Goal: Task Accomplishment & Management: Complete application form

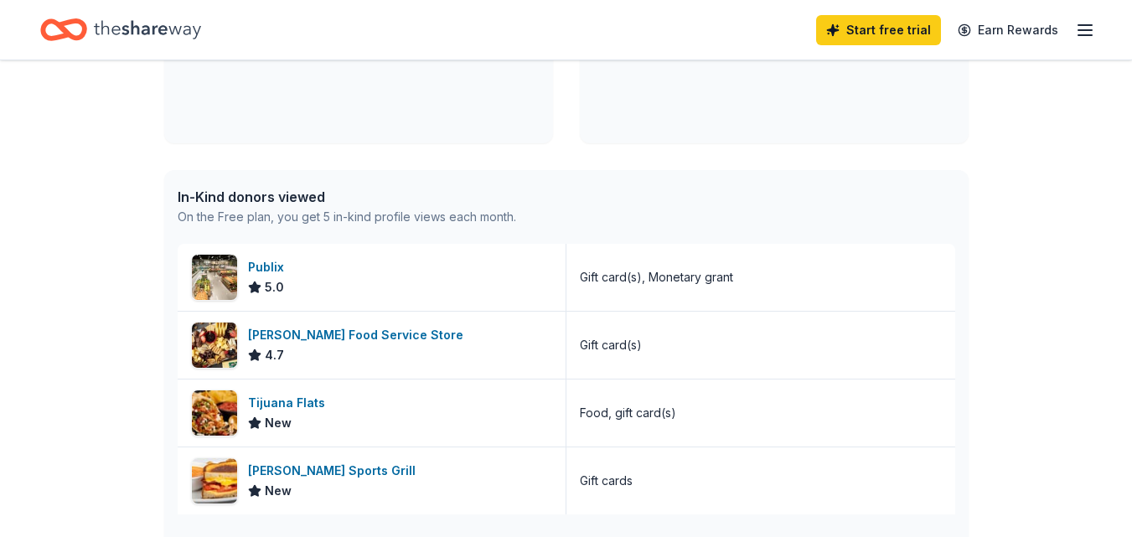
scroll to position [419, 0]
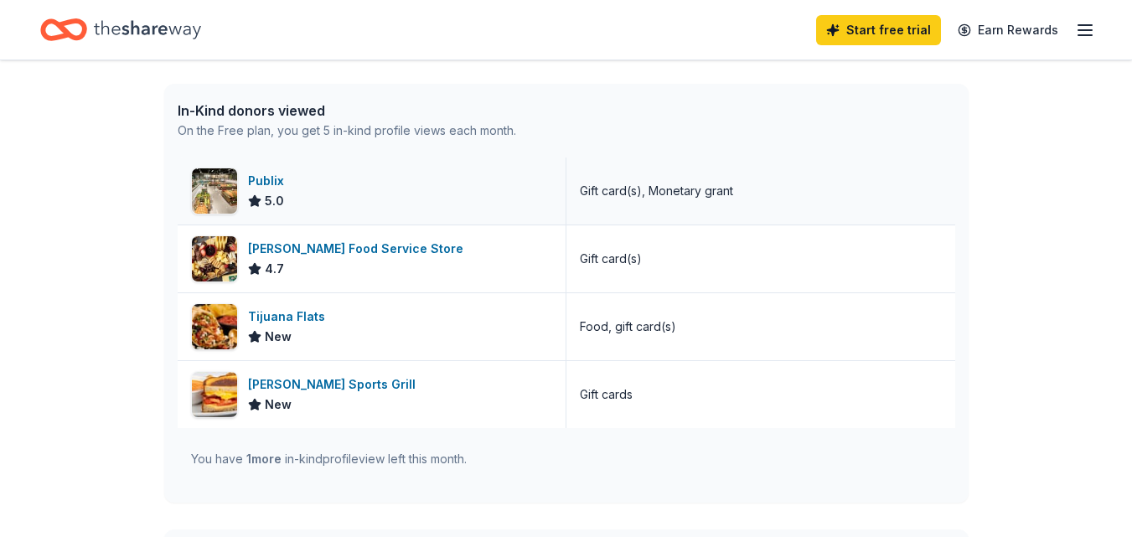
click at [210, 183] on img at bounding box center [214, 190] width 45 height 45
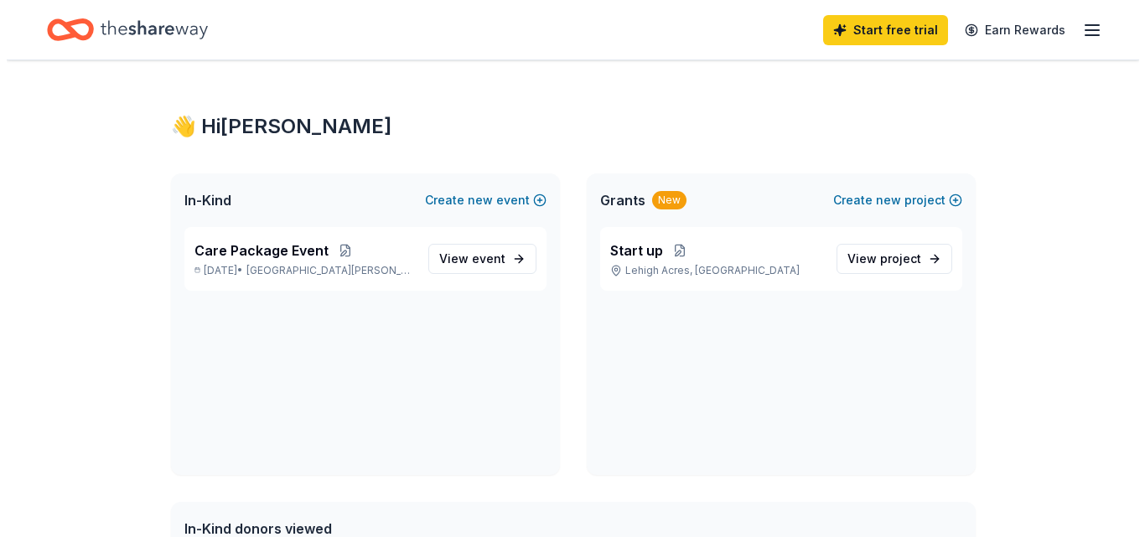
scroll to position [0, 0]
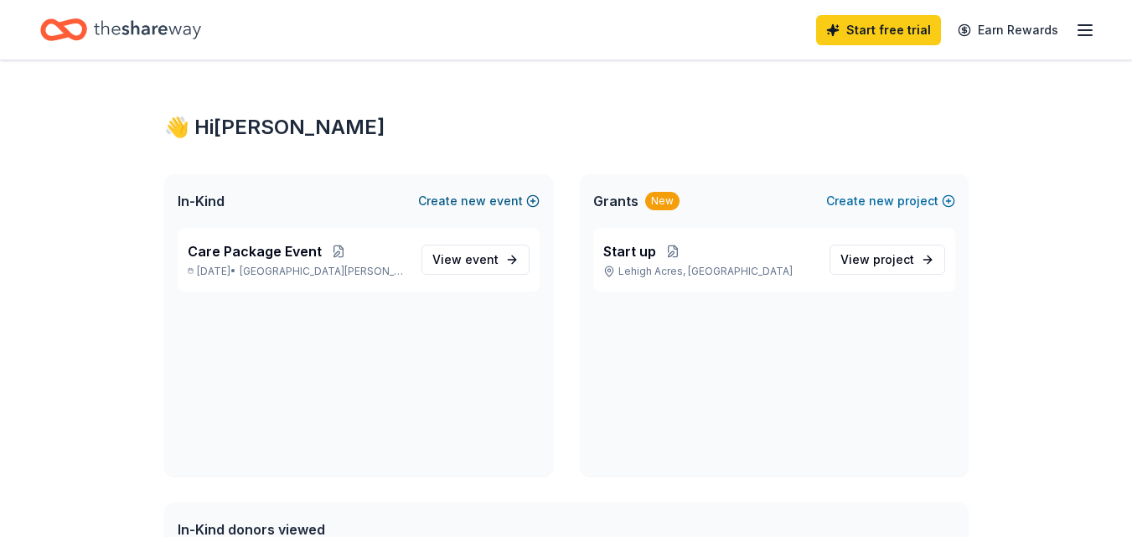
click at [476, 200] on span "new" at bounding box center [473, 201] width 25 height 20
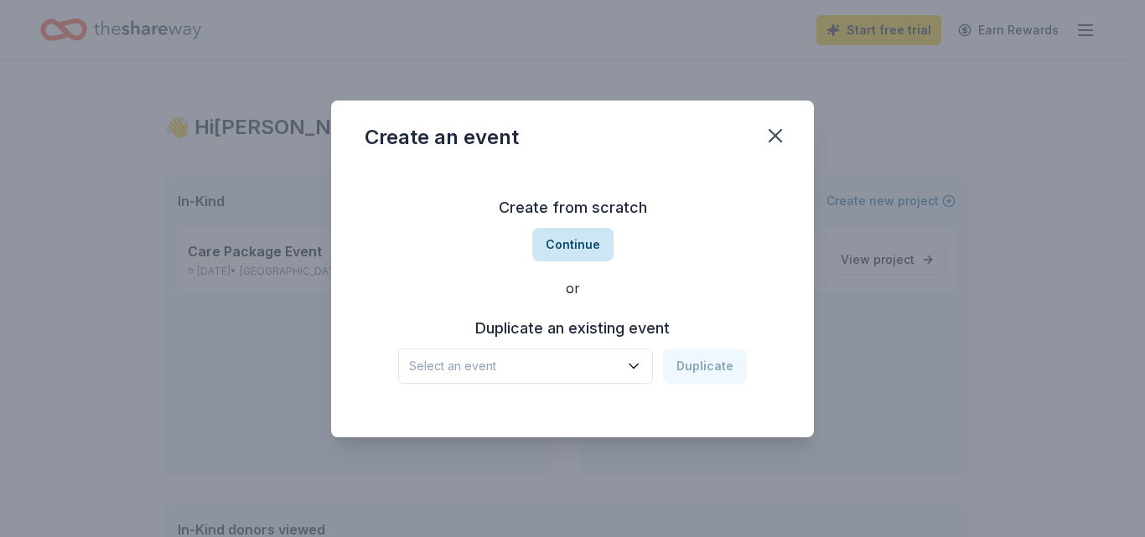
click at [568, 239] on button "Continue" at bounding box center [572, 245] width 81 height 34
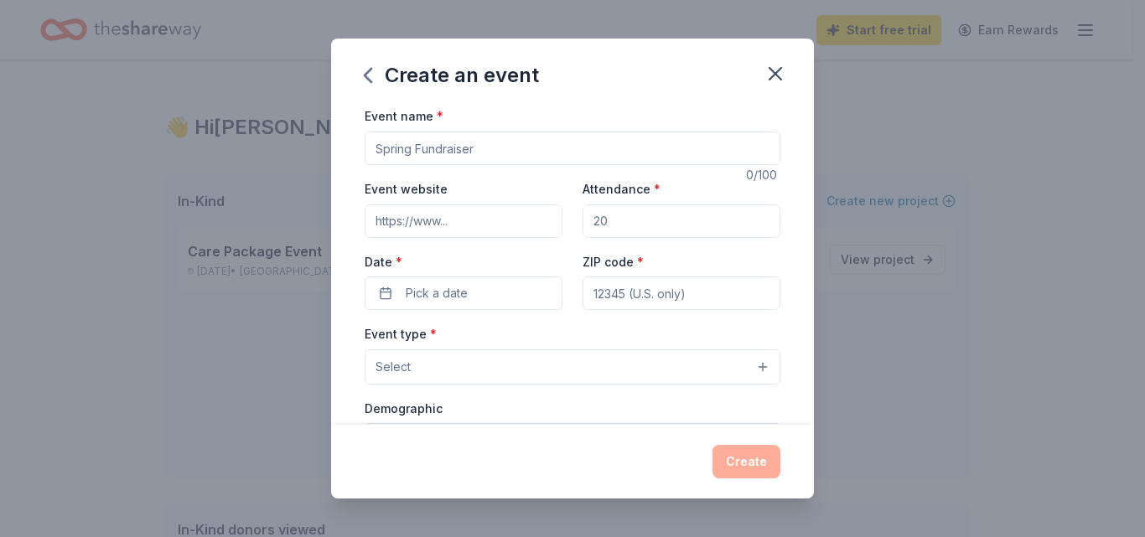
click at [441, 141] on input "Event name *" at bounding box center [572, 149] width 416 height 34
type input "[DATE] Feeding"
drag, startPoint x: 625, startPoint y: 224, endPoint x: 582, endPoint y: 219, distance: 43.0
click at [582, 219] on input "Attendance *" at bounding box center [681, 221] width 198 height 34
type input "100"
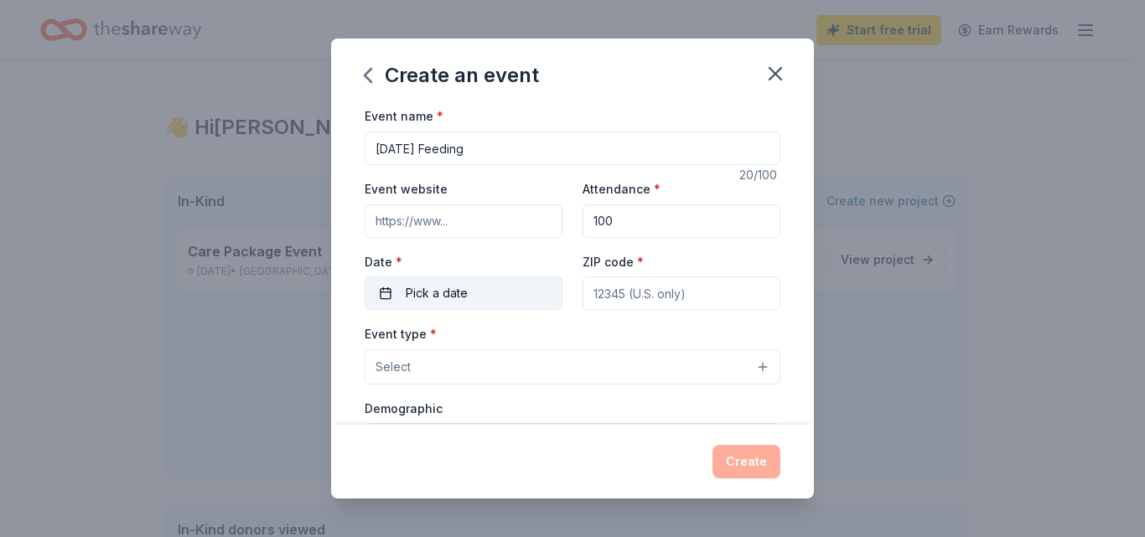
click at [484, 298] on button "Pick a date" at bounding box center [463, 293] width 198 height 34
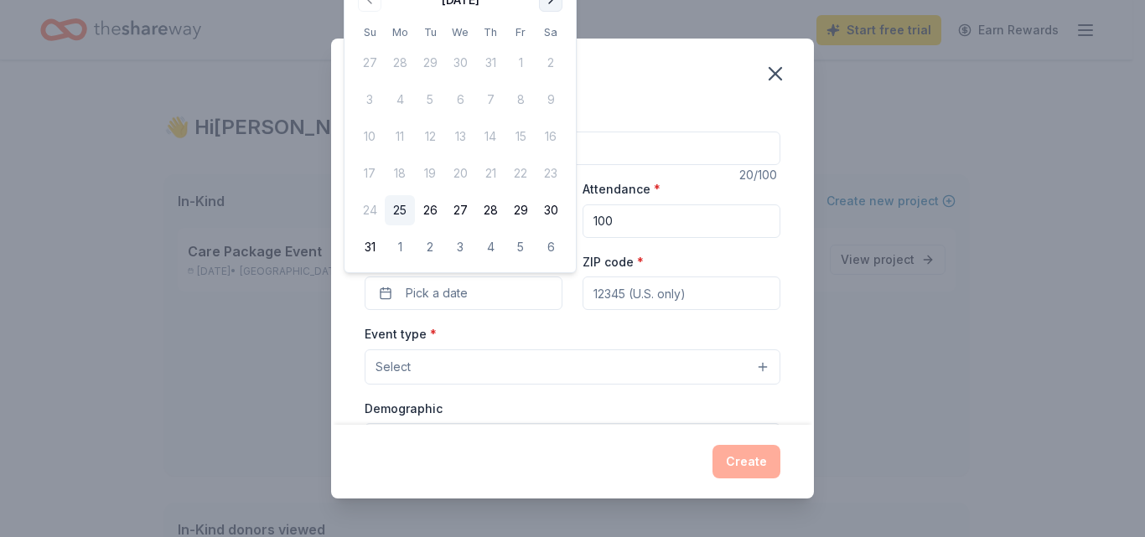
click at [556, 1] on button "Go to next month" at bounding box center [550, -1] width 23 height 23
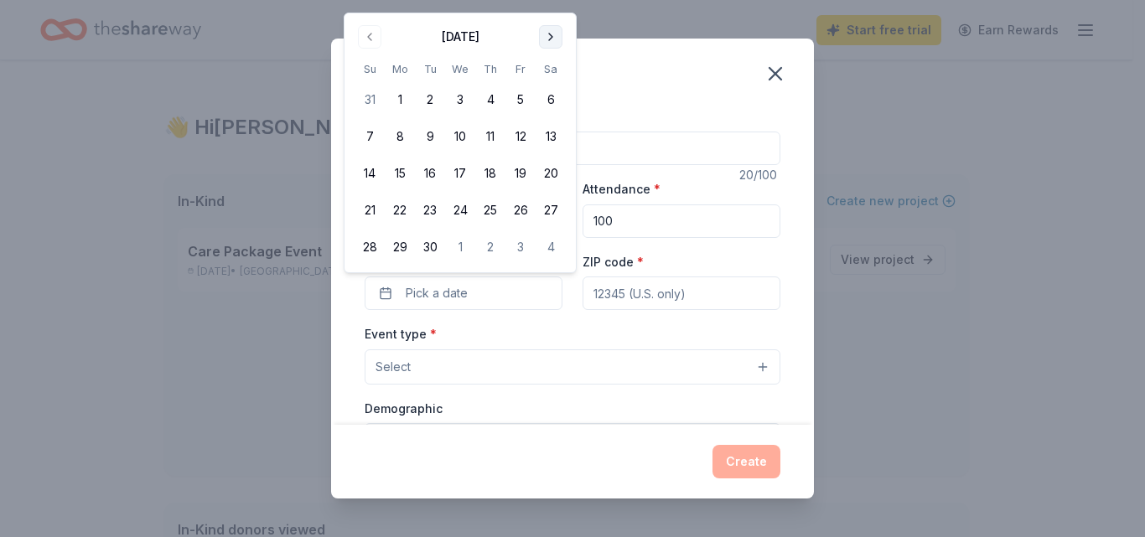
click at [544, 43] on button "Go to next month" at bounding box center [550, 36] width 23 height 23
click at [548, 43] on button "Go to next month" at bounding box center [550, 36] width 23 height 23
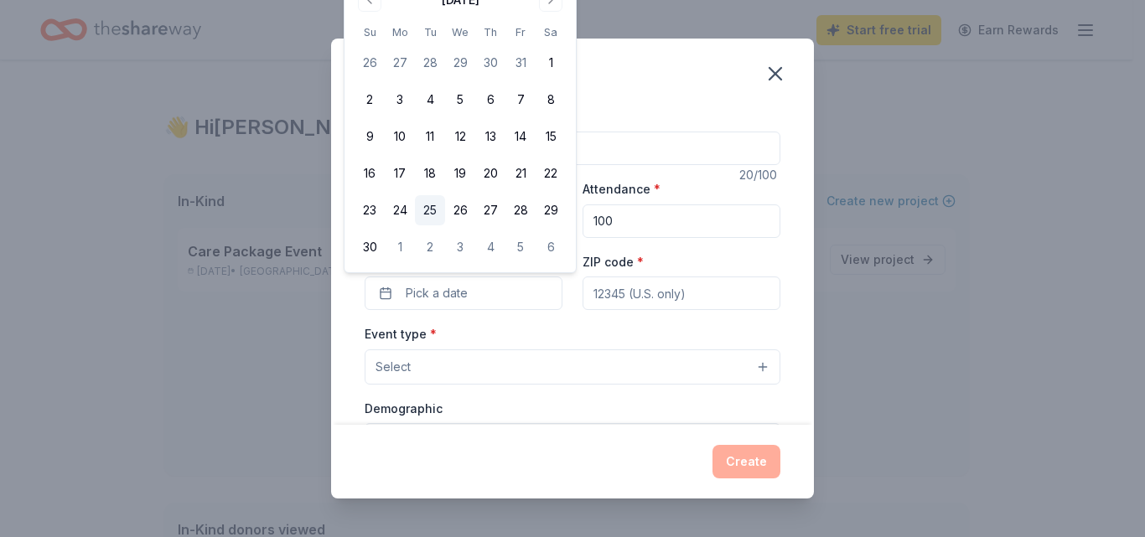
click at [426, 210] on button "25" at bounding box center [430, 210] width 30 height 30
click at [654, 295] on input "ZIP code *" at bounding box center [681, 293] width 198 height 34
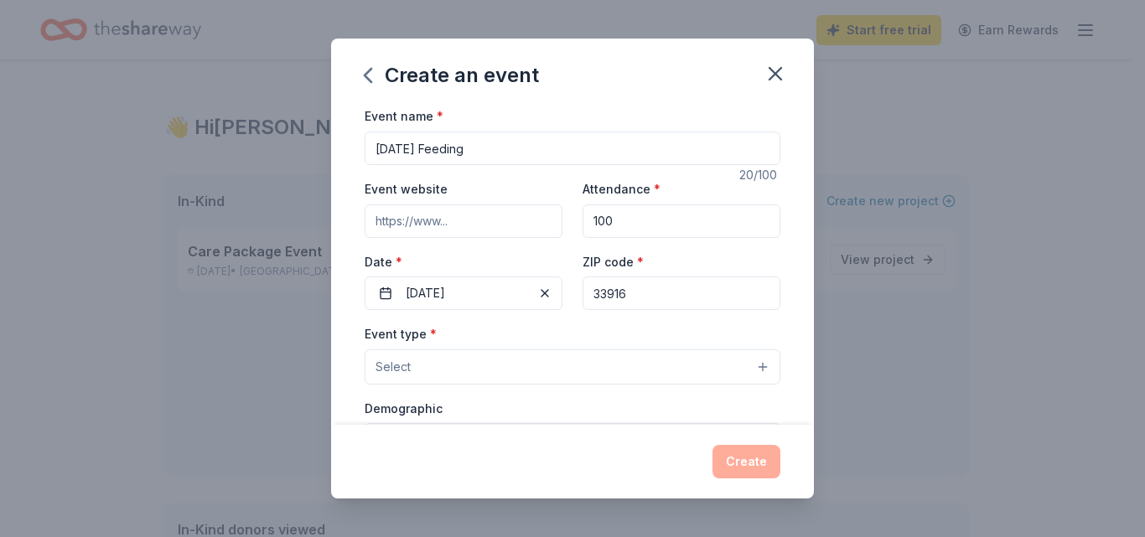
type input "33916"
click at [525, 364] on button "Select" at bounding box center [572, 366] width 416 height 35
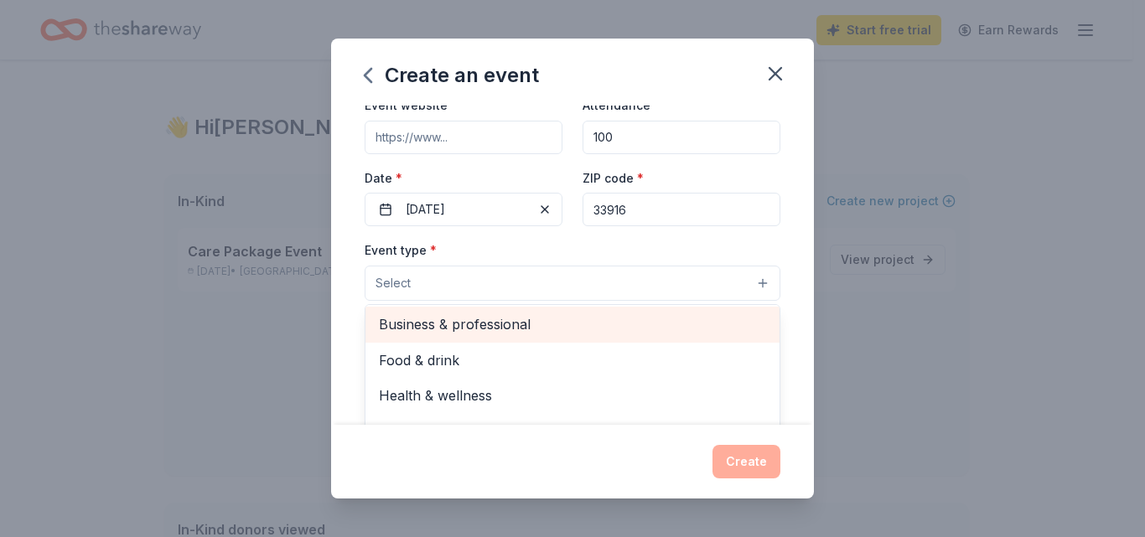
scroll to position [56, 0]
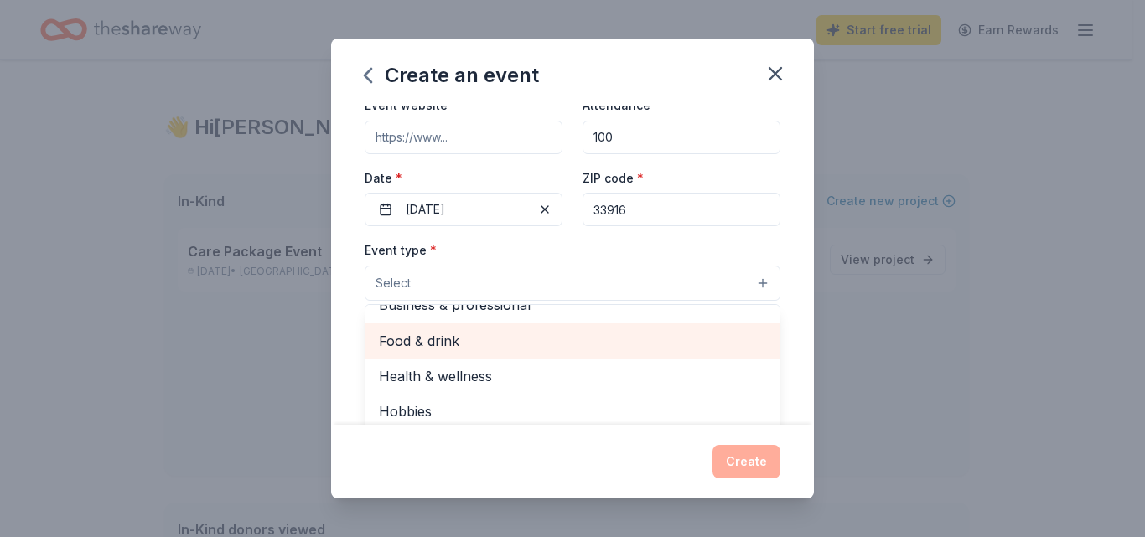
click at [505, 351] on span "Food & drink" at bounding box center [572, 341] width 387 height 22
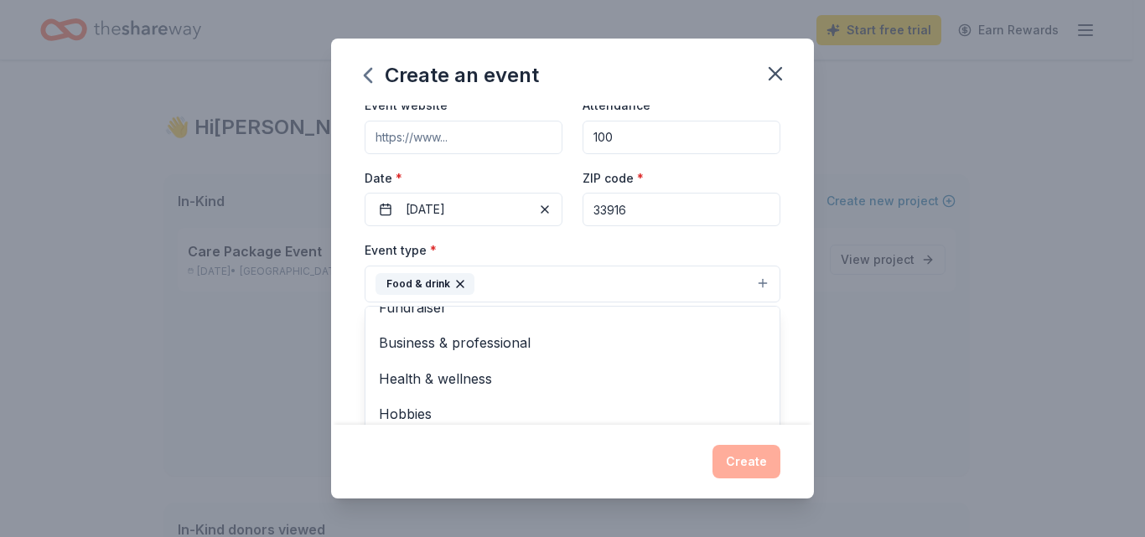
click at [842, 327] on div "Create an event Event name * Thanksgiving Feeding 20 /100 Event website Attenda…" at bounding box center [572, 268] width 1145 height 537
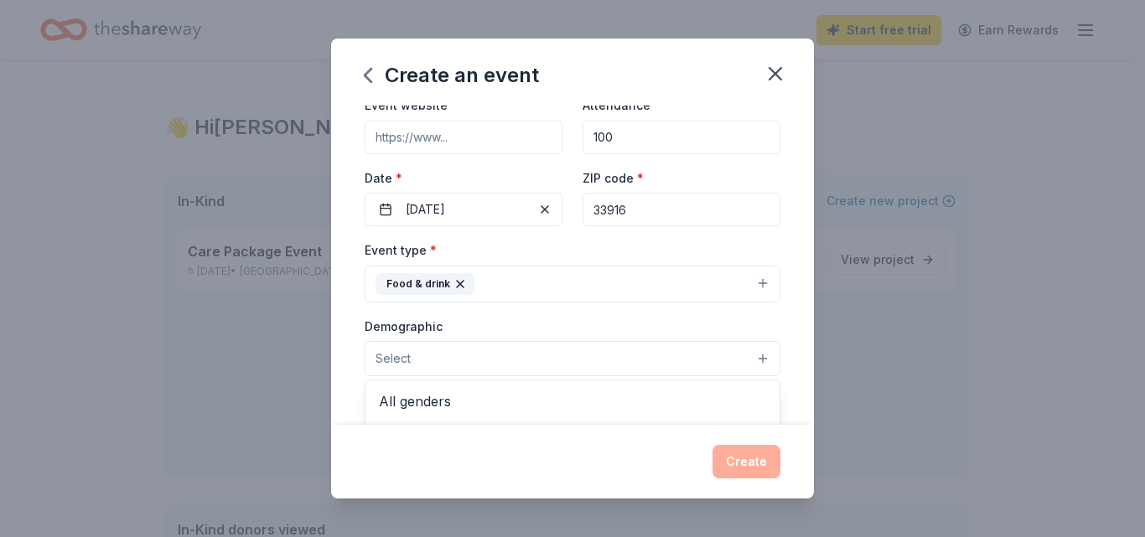
click at [751, 358] on button "Select" at bounding box center [572, 358] width 416 height 35
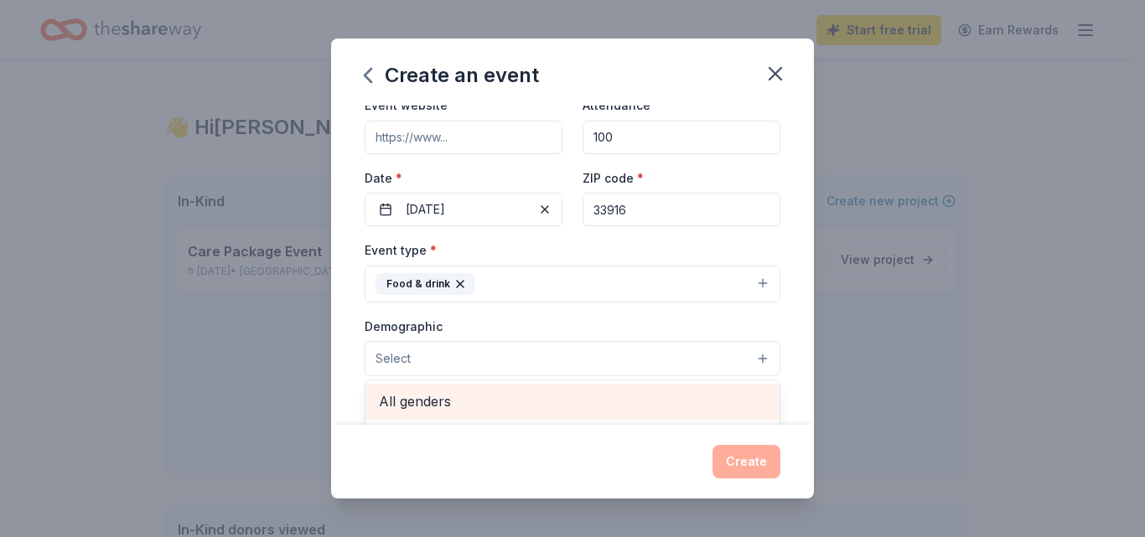
click at [536, 400] on span "All genders" at bounding box center [572, 401] width 387 height 22
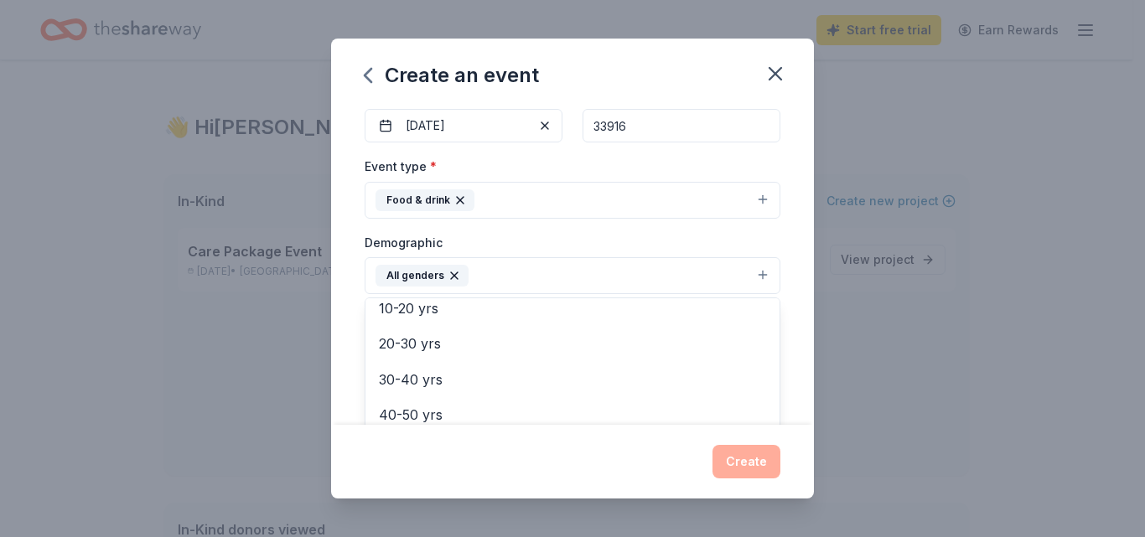
scroll to position [168, 0]
click at [923, 363] on div "Create an event Event name * Thanksgiving Feeding 20 /100 Event website Attenda…" at bounding box center [572, 268] width 1145 height 537
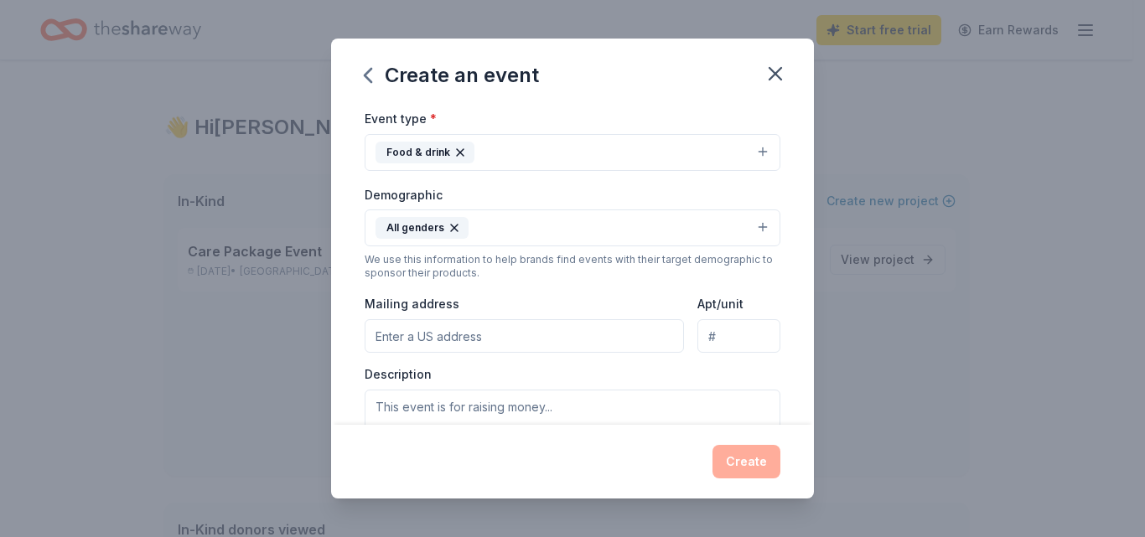
scroll to position [251, 0]
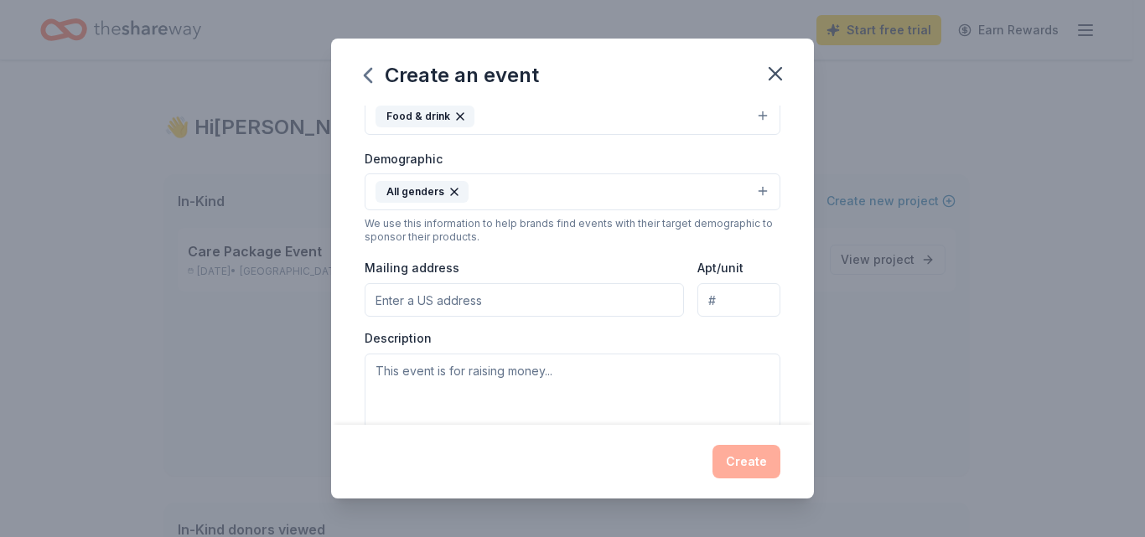
click at [444, 304] on input "Mailing address" at bounding box center [523, 300] width 319 height 34
type input "4302 20th Street Southwest"
click at [436, 380] on textarea at bounding box center [572, 391] width 416 height 75
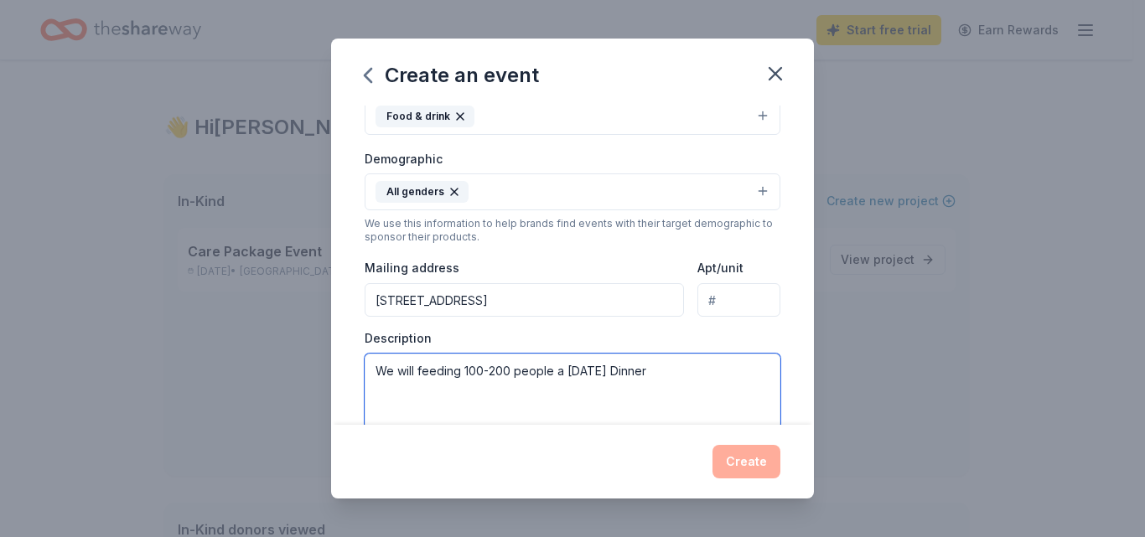
drag, startPoint x: 707, startPoint y: 372, endPoint x: 351, endPoint y: 369, distance: 356.1
drag, startPoint x: 351, startPoint y: 369, endPoint x: 369, endPoint y: 390, distance: 27.3
click at [369, 390] on textarea "We will feeding 100-200 people a Thanksgiving Dinner" at bounding box center [572, 391] width 416 height 75
drag, startPoint x: 379, startPoint y: 372, endPoint x: 731, endPoint y: 400, distance: 353.1
click at [742, 401] on textarea "We will feeding 100-200 people a Thanksgiving Dinner" at bounding box center [572, 391] width 416 height 75
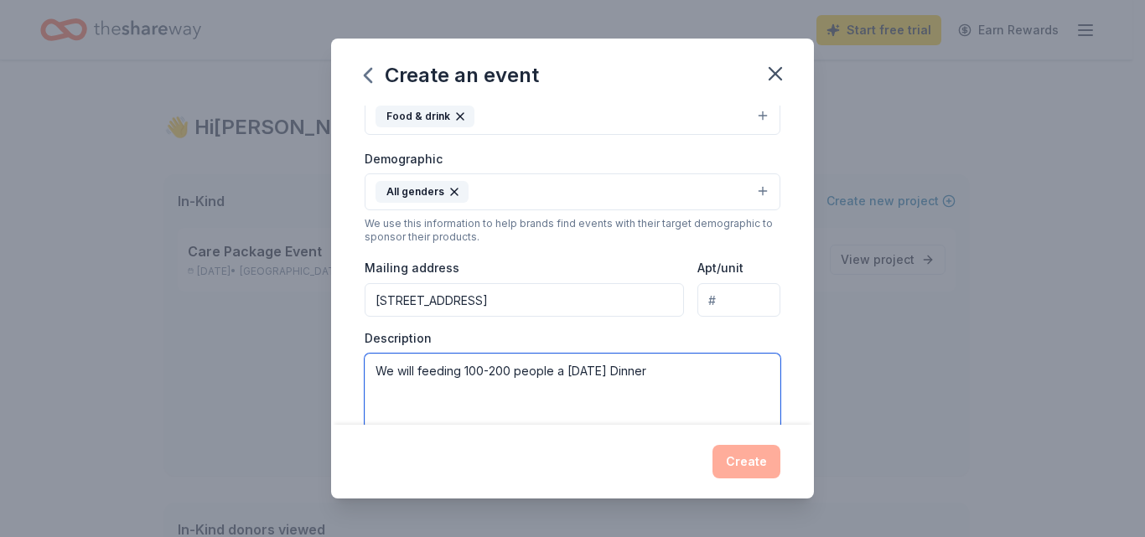
paste textarea "This event is all about giving back to the community — together, we’re working …"
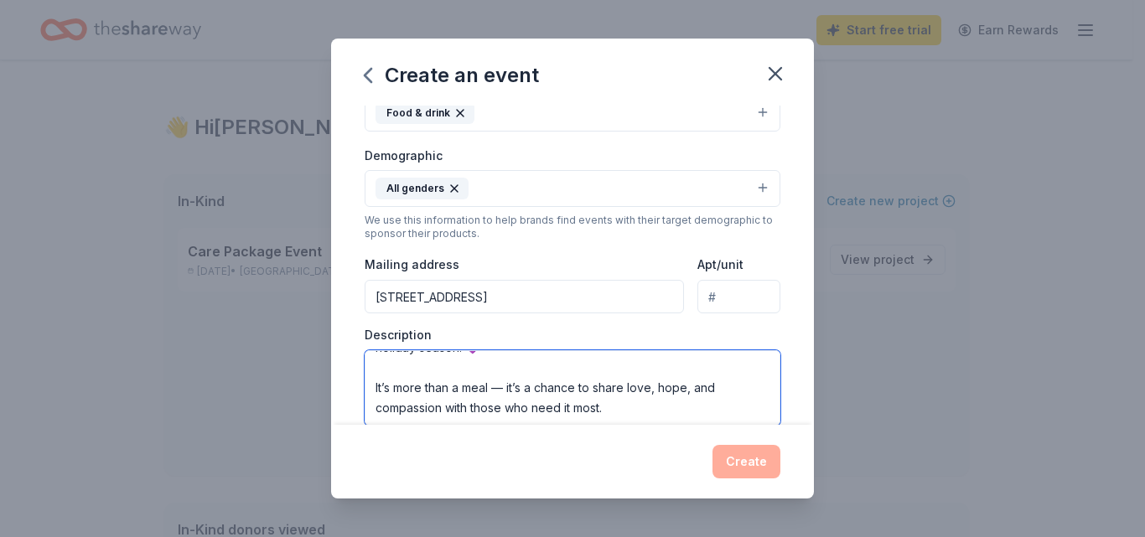
scroll to position [0, 0]
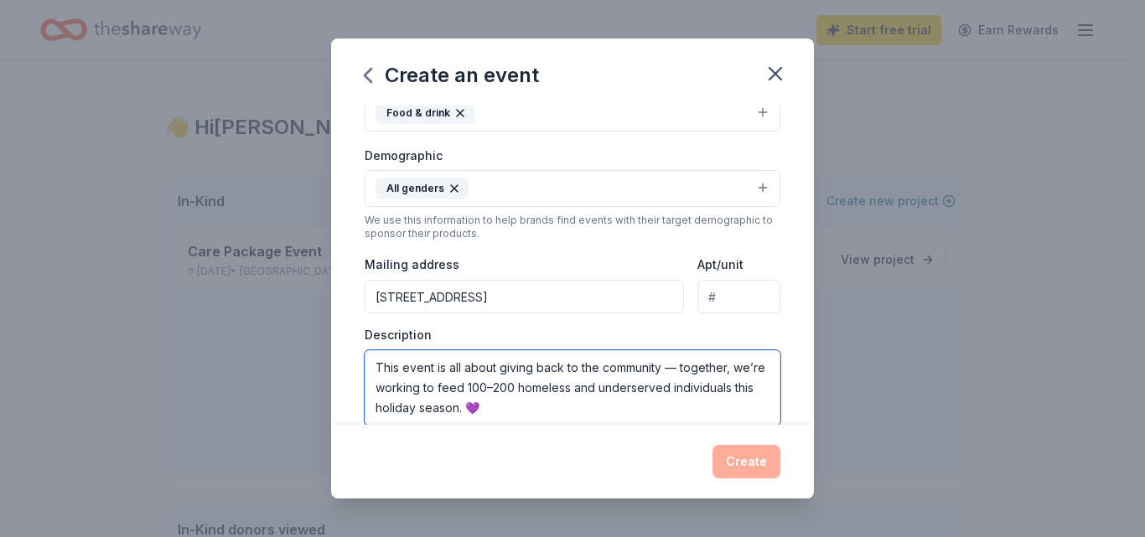
drag, startPoint x: 728, startPoint y: 367, endPoint x: 681, endPoint y: 367, distance: 46.9
click at [681, 367] on textarea "This event is all about giving back to the community — together, we’re working …" at bounding box center [572, 387] width 416 height 75
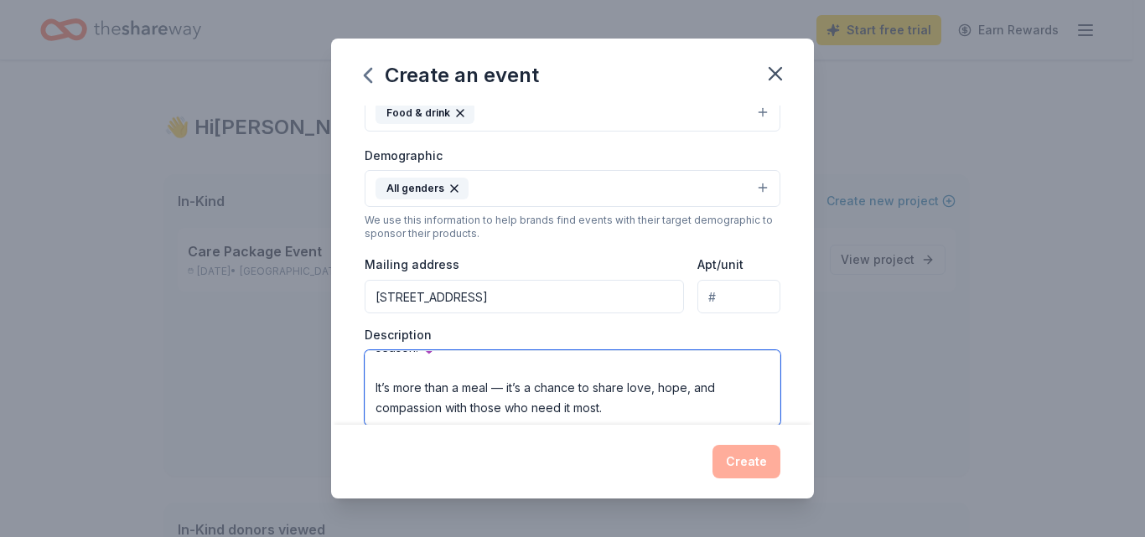
click at [370, 387] on textarea "This event is all about giving back to the community — we’re working to feed 10…" at bounding box center [572, 387] width 416 height 75
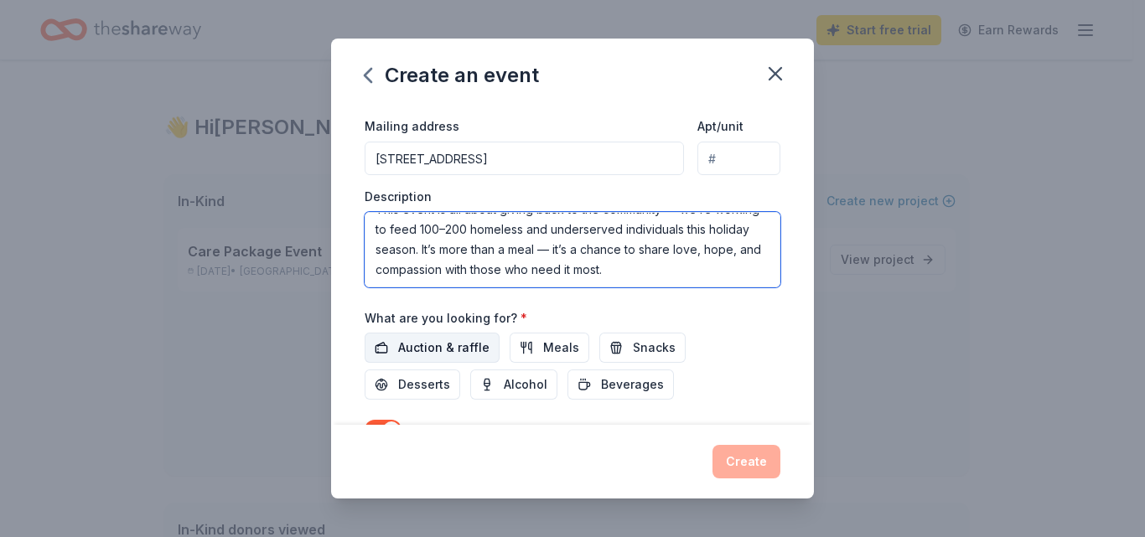
scroll to position [422, 0]
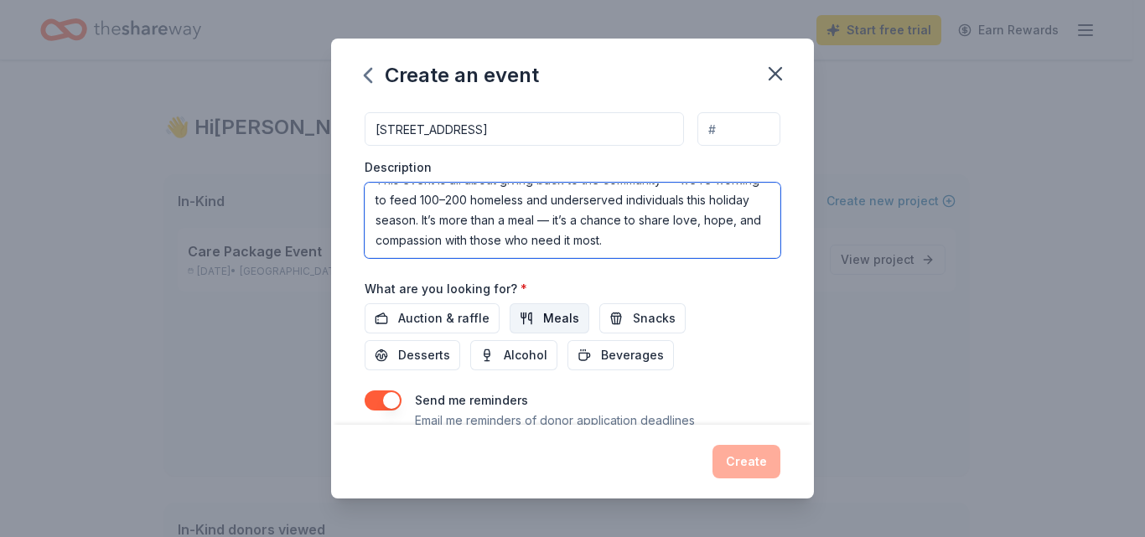
type textarea "This event is all about giving back to the community — we’re working to feed 10…"
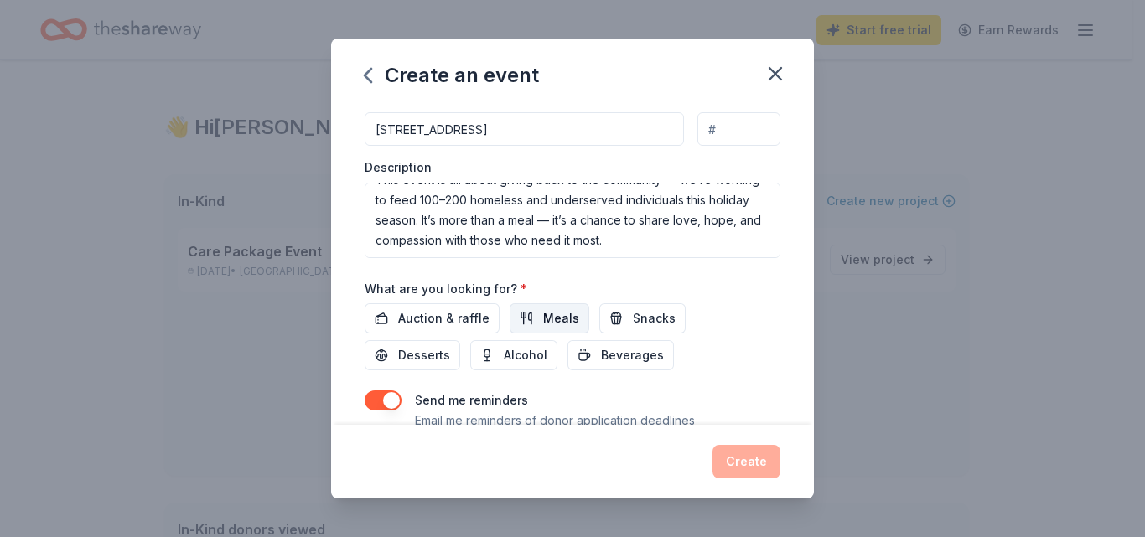
click at [545, 316] on span "Meals" at bounding box center [561, 318] width 36 height 20
click at [602, 352] on span "Beverages" at bounding box center [632, 355] width 63 height 20
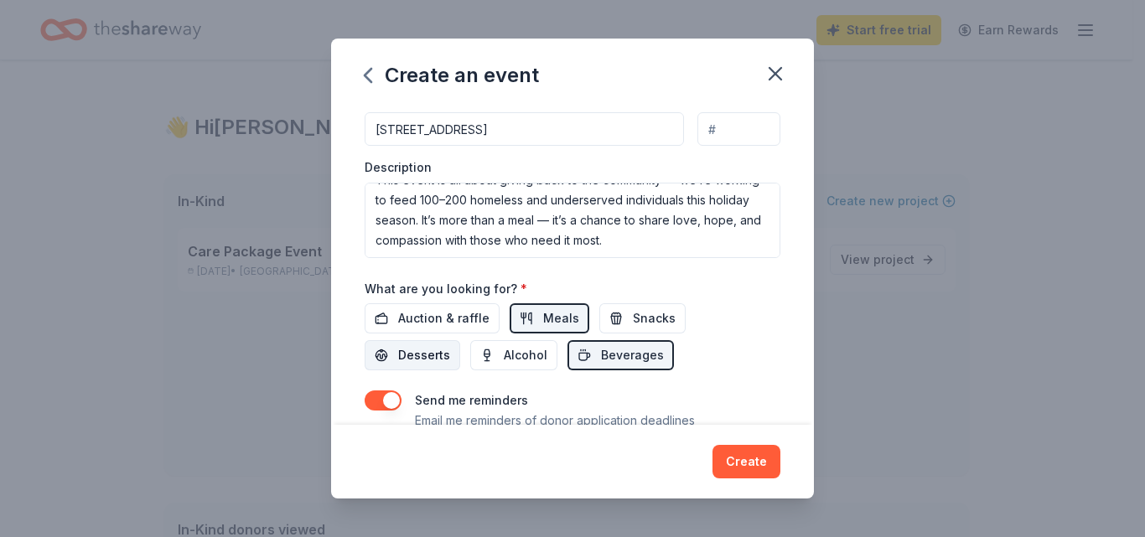
click at [442, 349] on span "Desserts" at bounding box center [424, 355] width 52 height 20
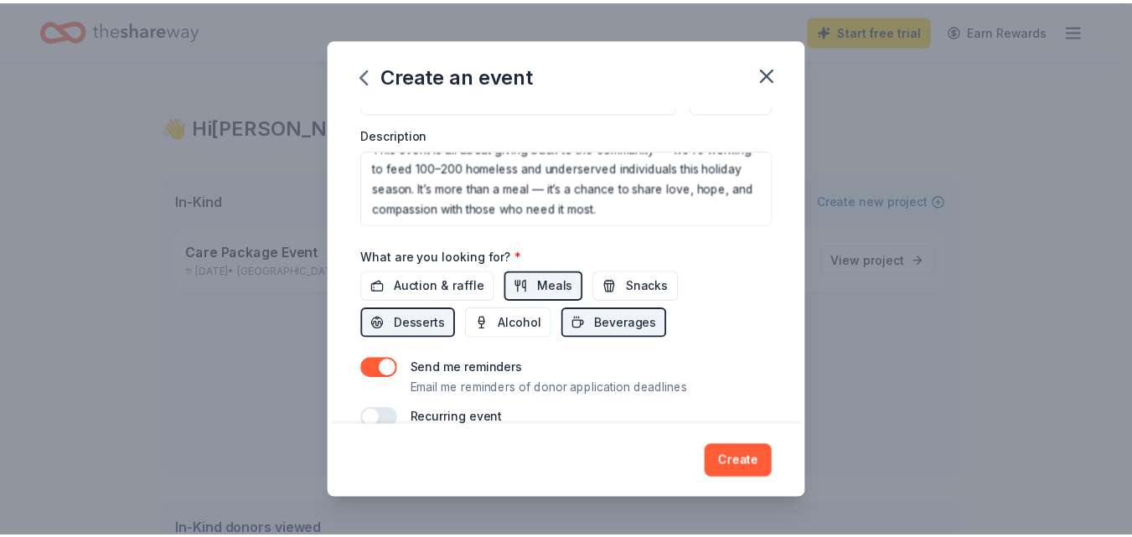
scroll to position [485, 0]
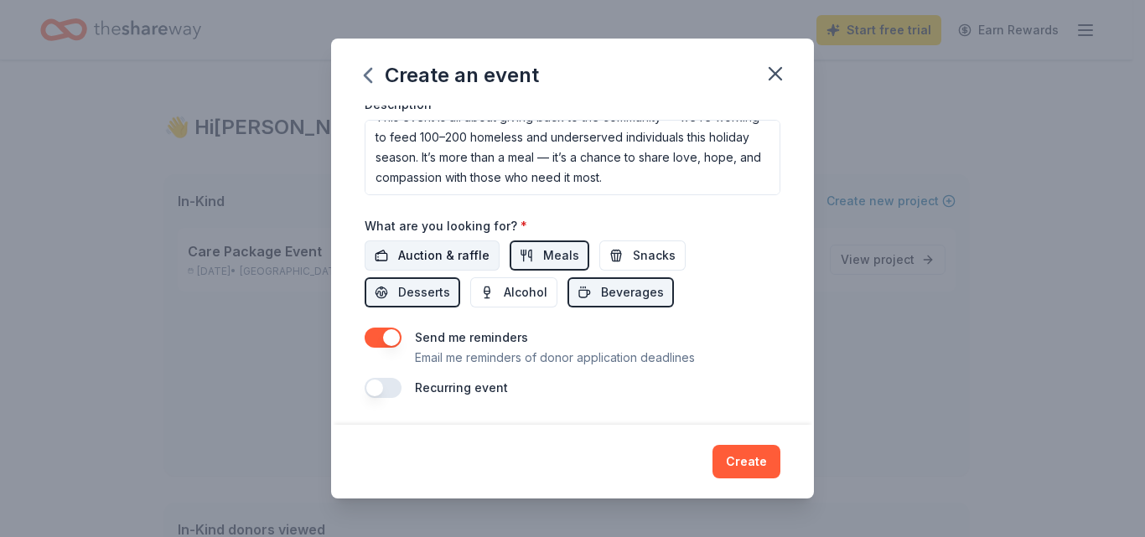
click at [421, 245] on button "Auction & raffle" at bounding box center [431, 255] width 135 height 30
click at [747, 457] on button "Create" at bounding box center [746, 462] width 68 height 34
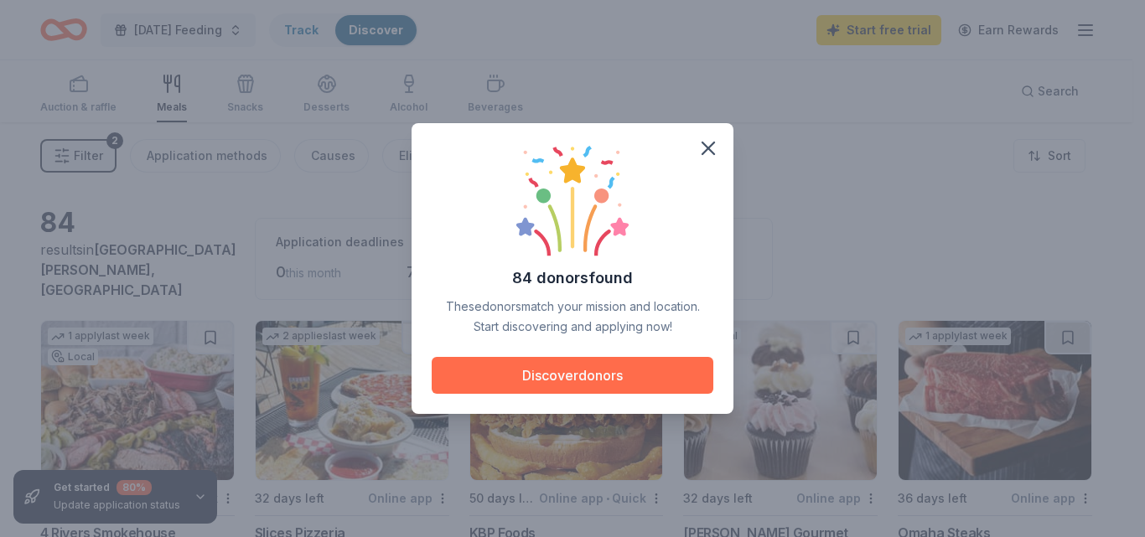
click at [538, 372] on button "Discover donors" at bounding box center [572, 375] width 282 height 37
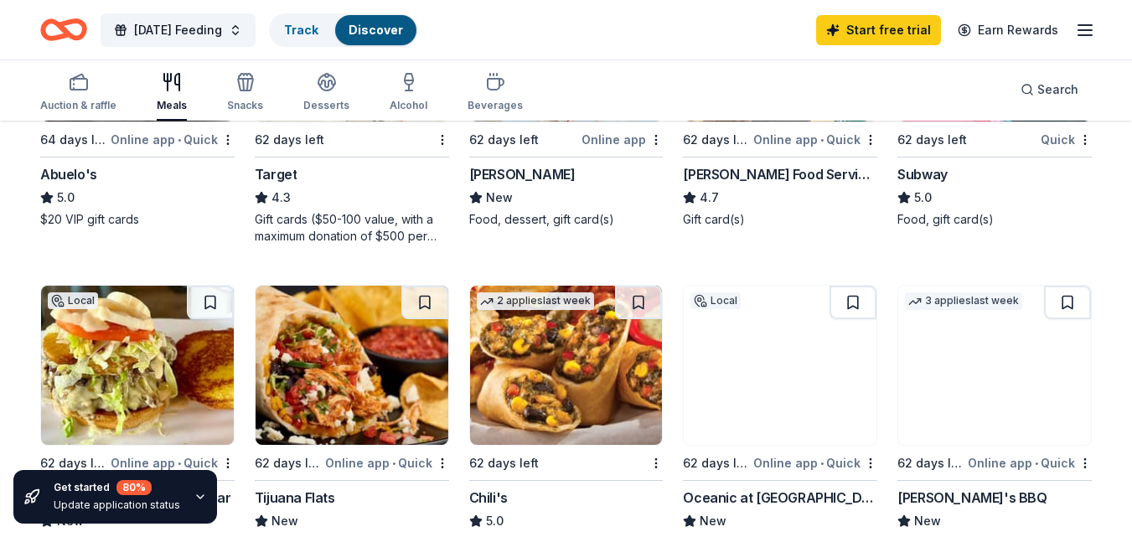
scroll to position [922, 0]
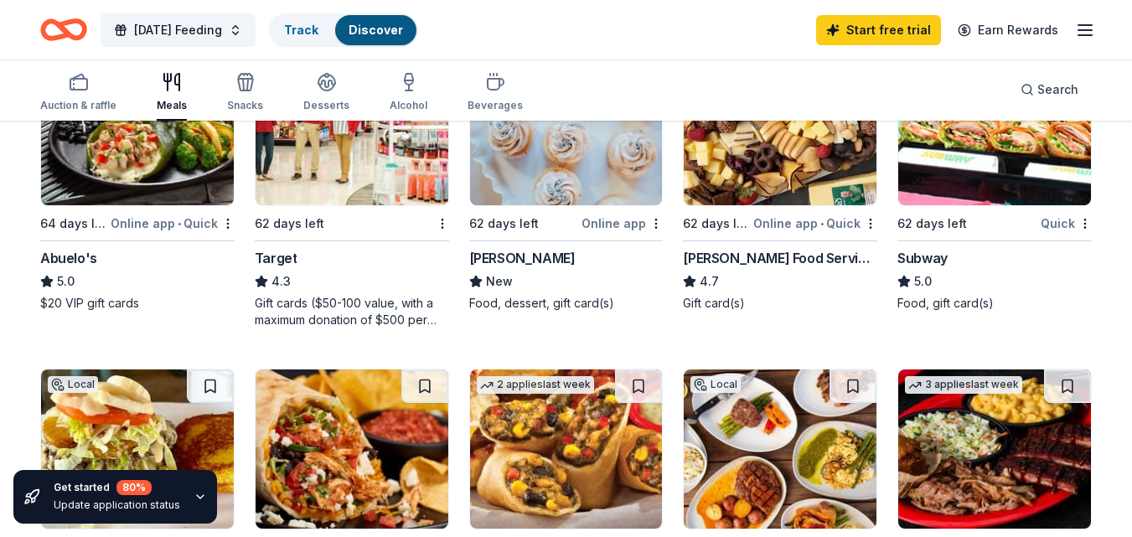
click at [343, 191] on img at bounding box center [352, 125] width 193 height 159
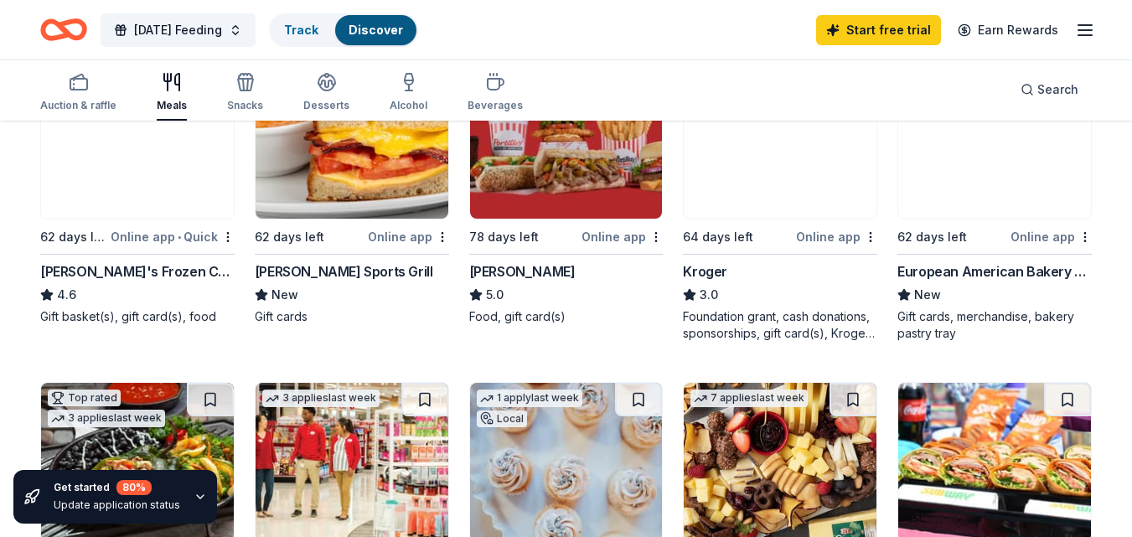
scroll to position [587, 0]
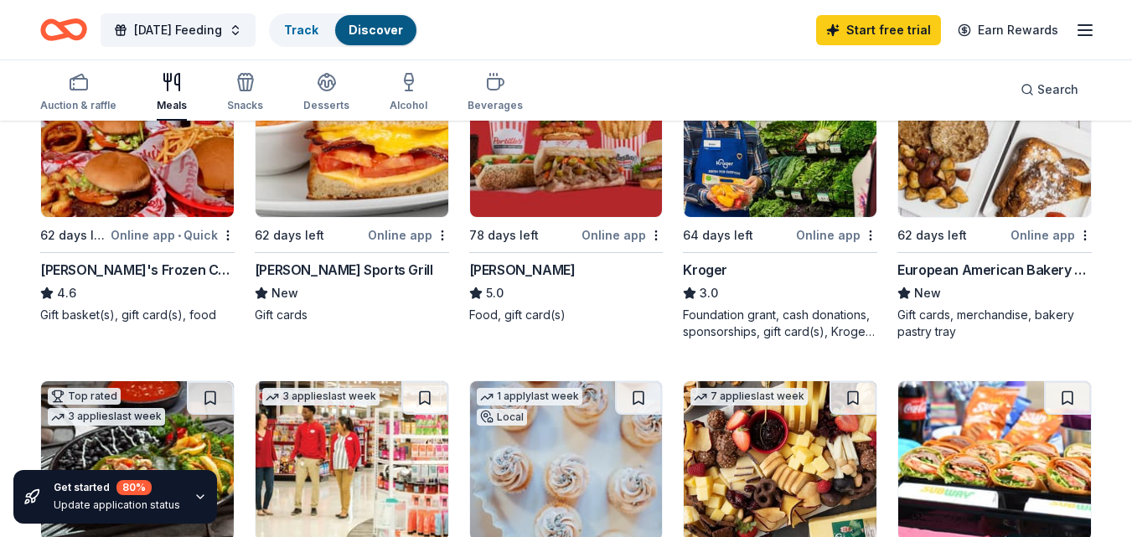
click at [753, 150] on img at bounding box center [780, 137] width 193 height 159
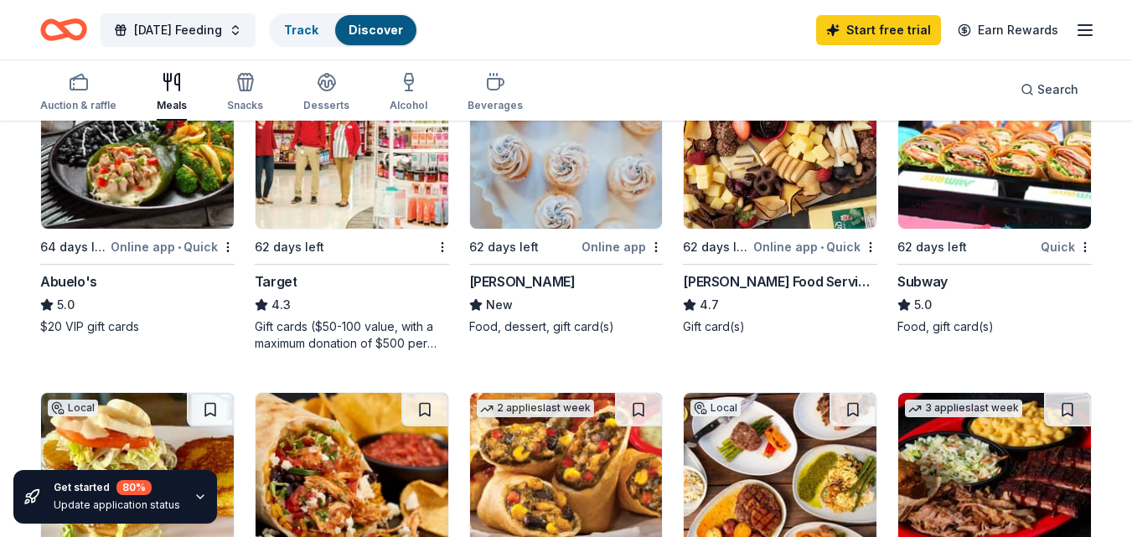
scroll to position [922, 0]
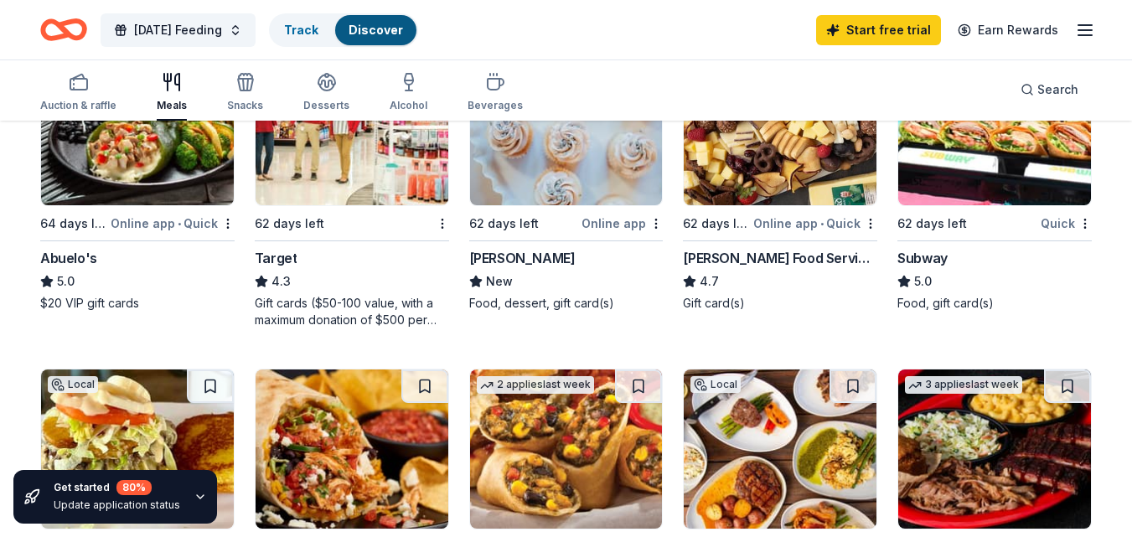
click at [431, 313] on div "Gift cards ($50-100 value, with a maximum donation of $500 per year)" at bounding box center [352, 312] width 194 height 34
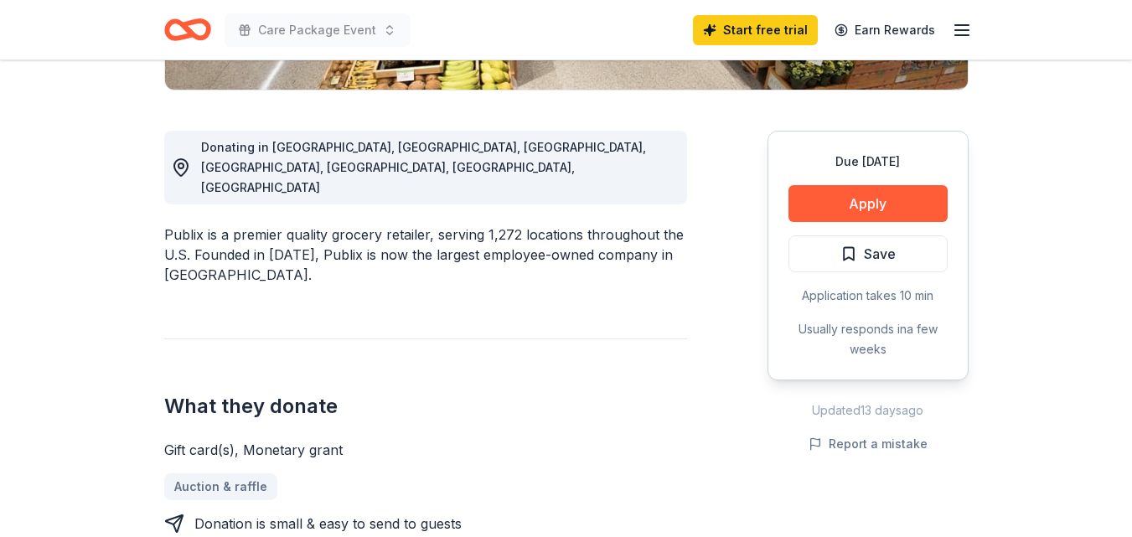
click at [899, 201] on button "Apply" at bounding box center [867, 203] width 159 height 37
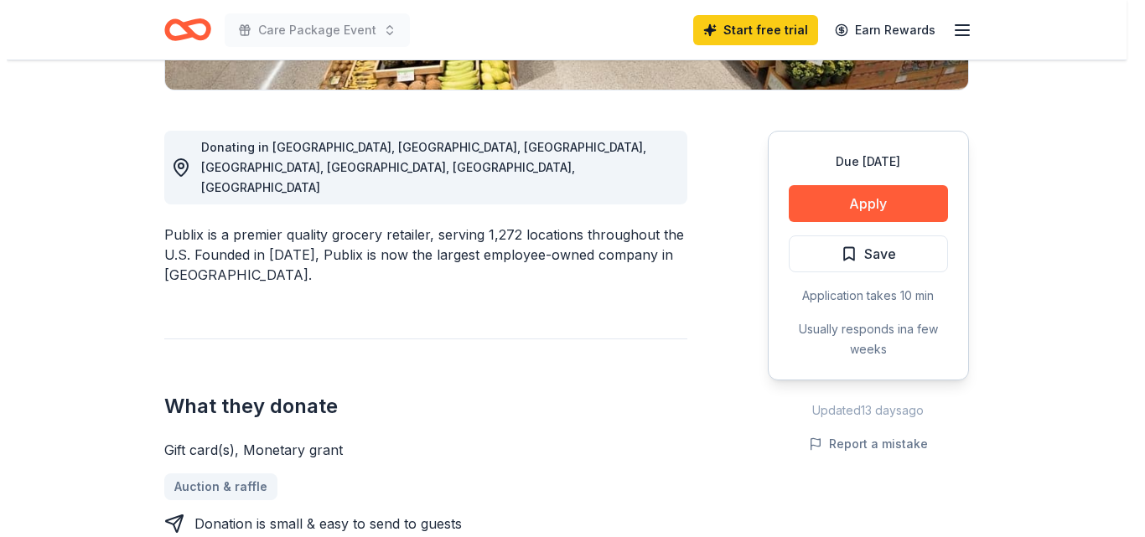
scroll to position [419, 0]
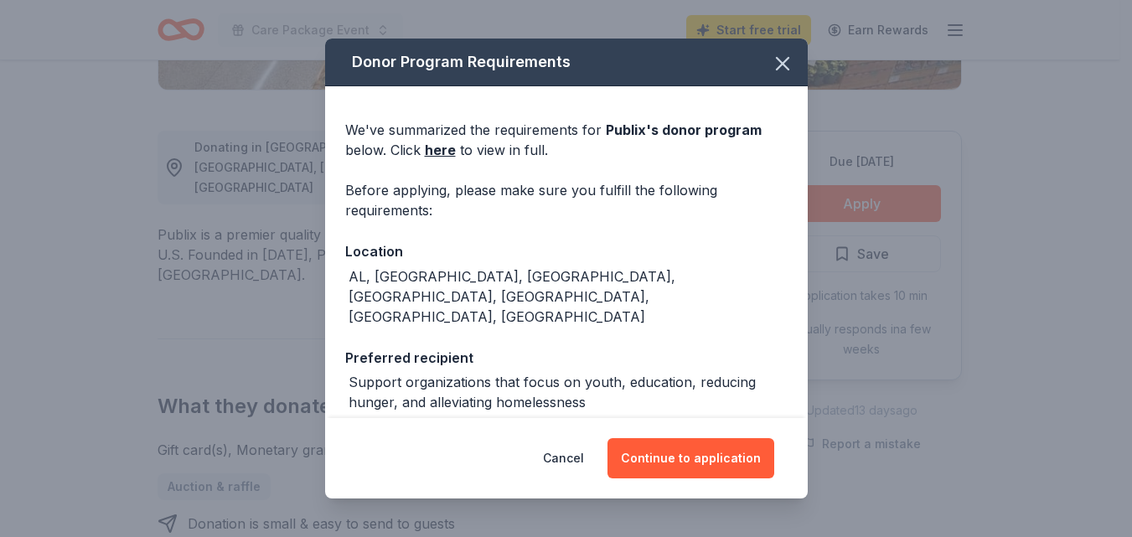
click at [849, 210] on div "Donor Program Requirements We've summarized the requirements for Publix 's dono…" at bounding box center [566, 268] width 1132 height 537
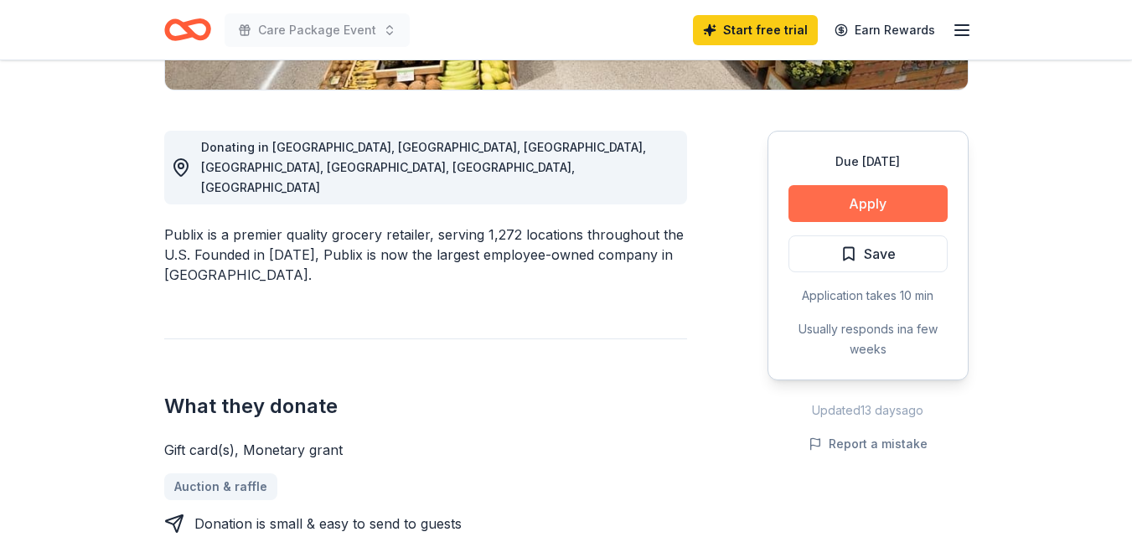
click at [876, 203] on button "Apply" at bounding box center [867, 203] width 159 height 37
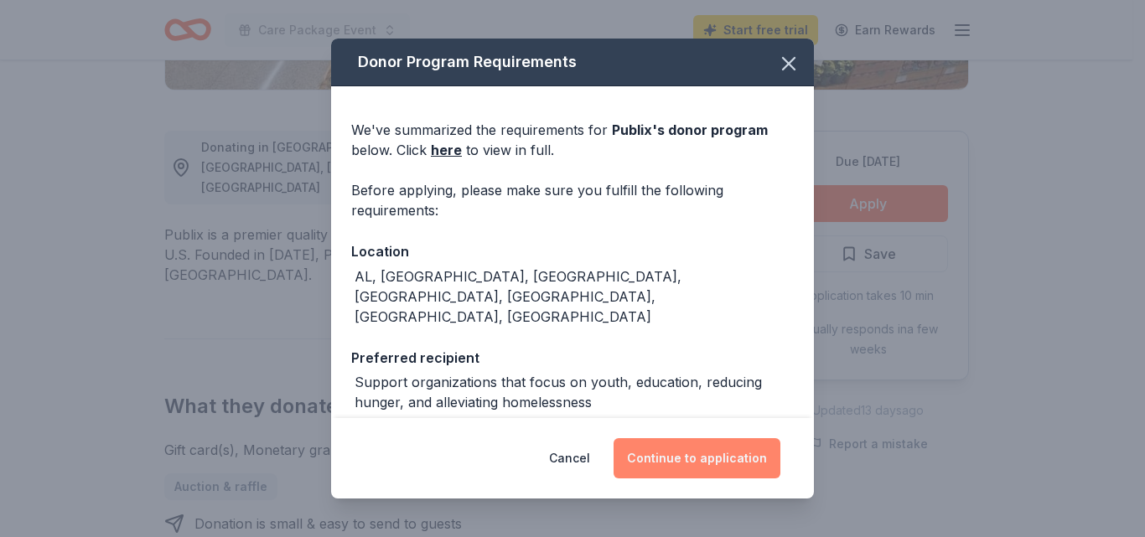
click at [676, 455] on button "Continue to application" at bounding box center [696, 458] width 167 height 40
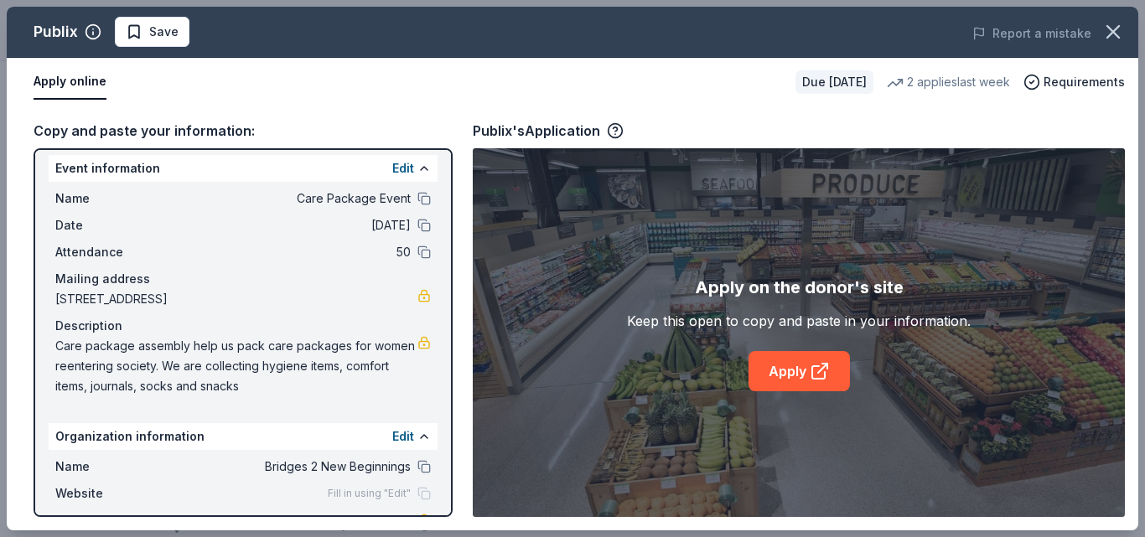
scroll to position [0, 0]
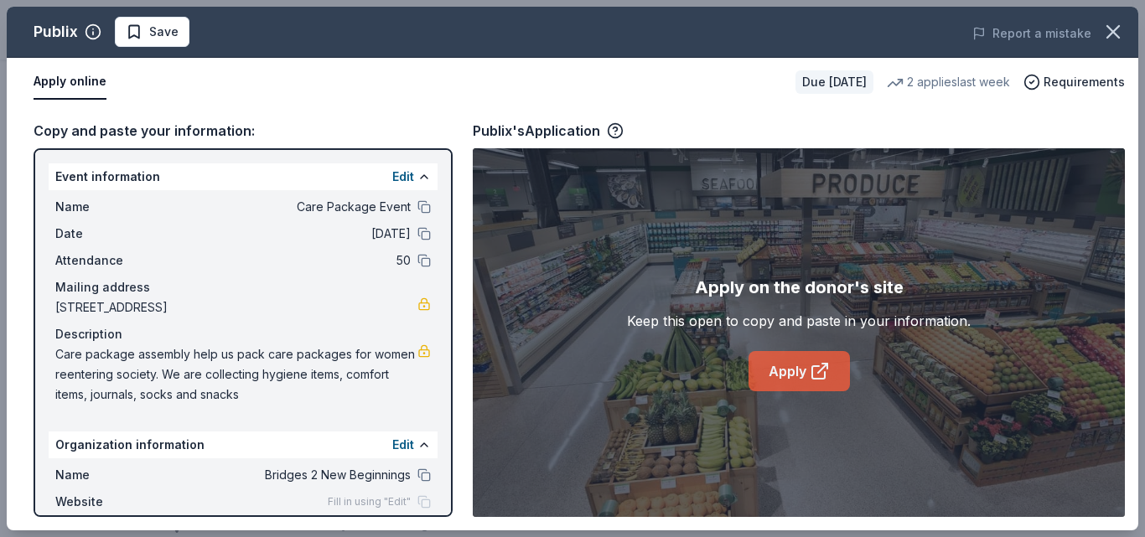
click at [809, 373] on icon at bounding box center [819, 371] width 20 height 20
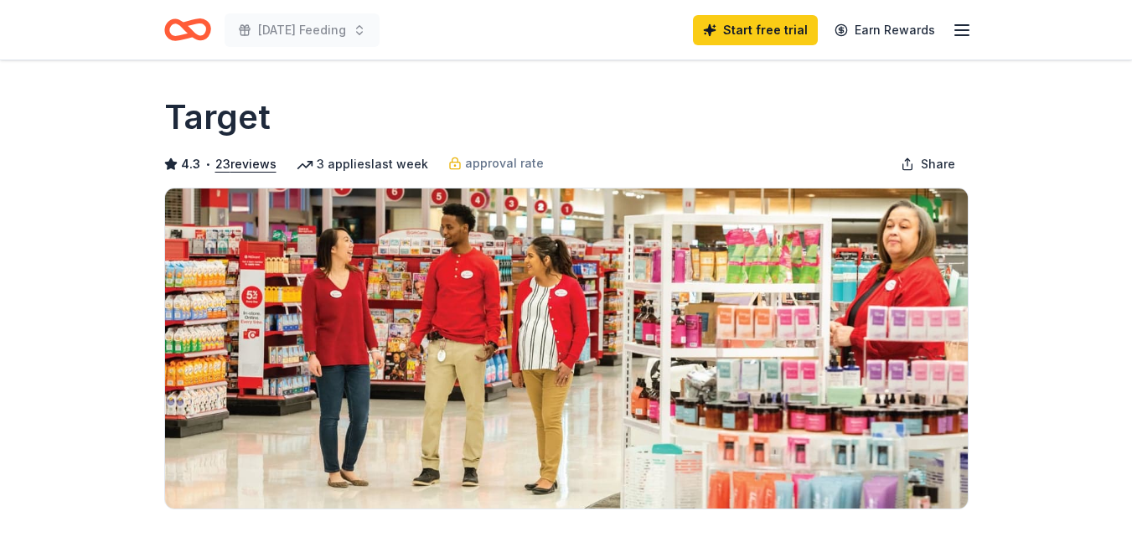
scroll to position [335, 0]
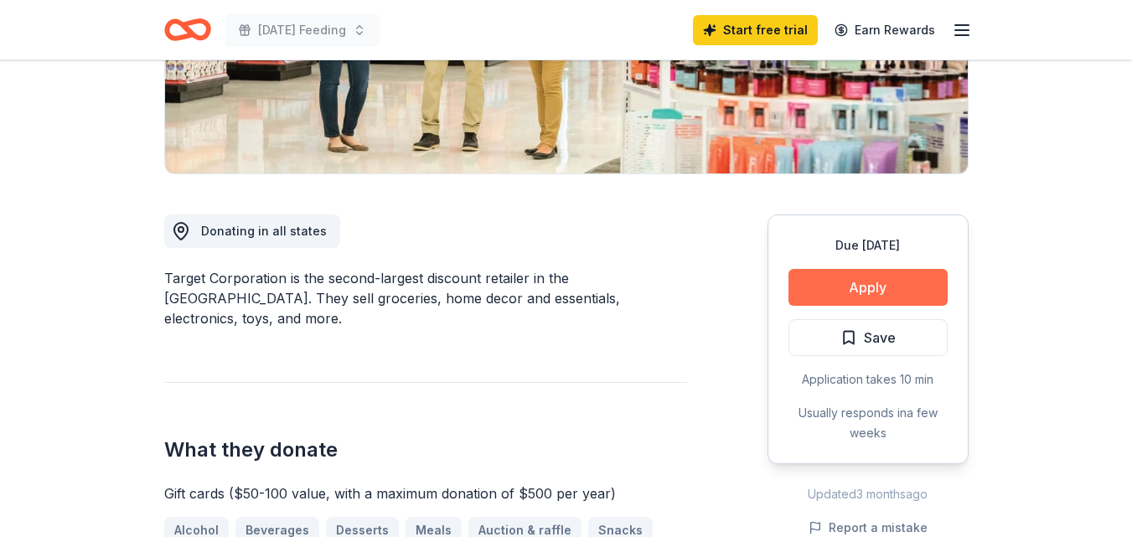
click at [850, 288] on button "Apply" at bounding box center [867, 287] width 159 height 37
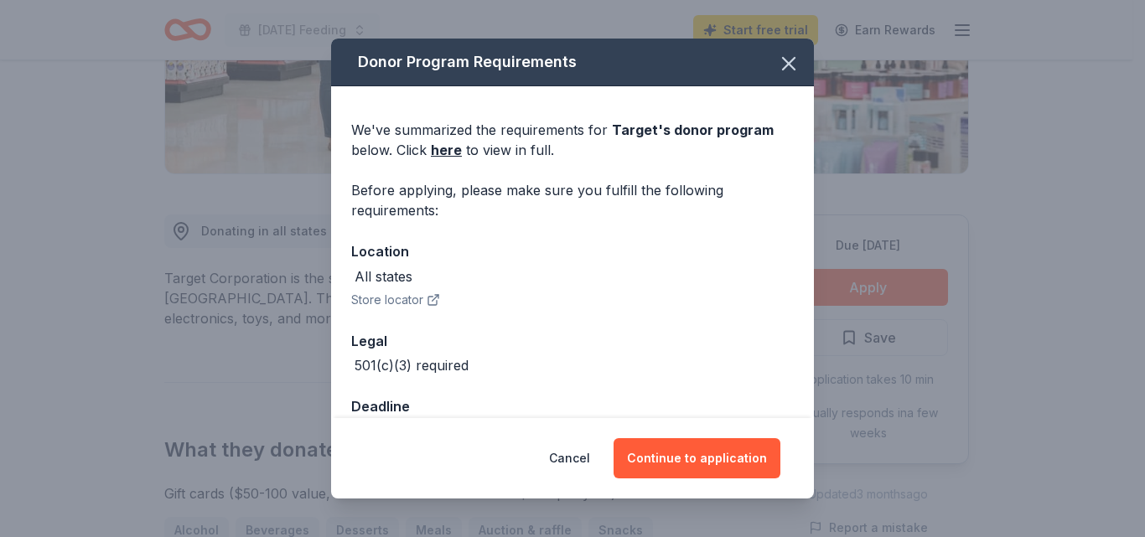
drag, startPoint x: 338, startPoint y: 471, endPoint x: 387, endPoint y: 489, distance: 52.8
click at [355, 495] on div "Donor Program Requirements We've summarized the requirements for Target 's dono…" at bounding box center [572, 268] width 1145 height 537
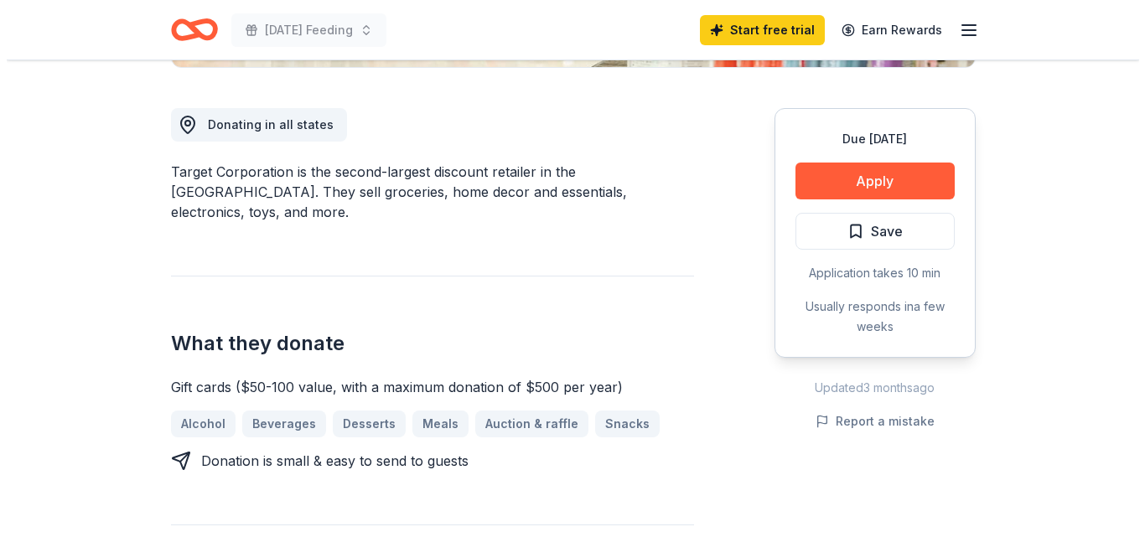
scroll to position [419, 0]
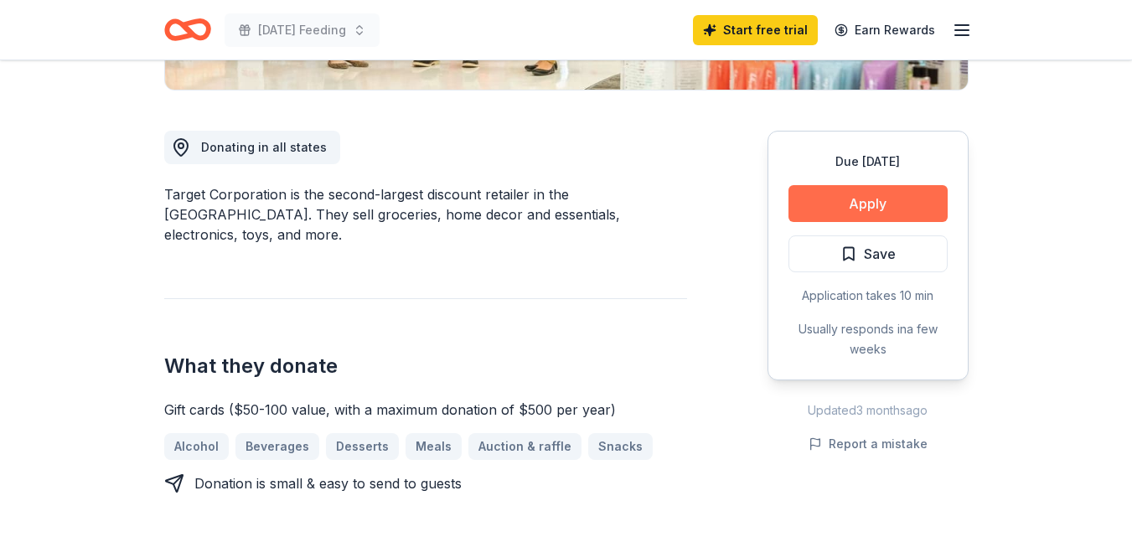
drag, startPoint x: 847, startPoint y: 170, endPoint x: 841, endPoint y: 186, distance: 17.0
click at [847, 176] on div "Due in 62 days Apply Save Application takes 10 min Usually responds in a few we…" at bounding box center [867, 256] width 201 height 250
click at [838, 197] on button "Apply" at bounding box center [867, 203] width 159 height 37
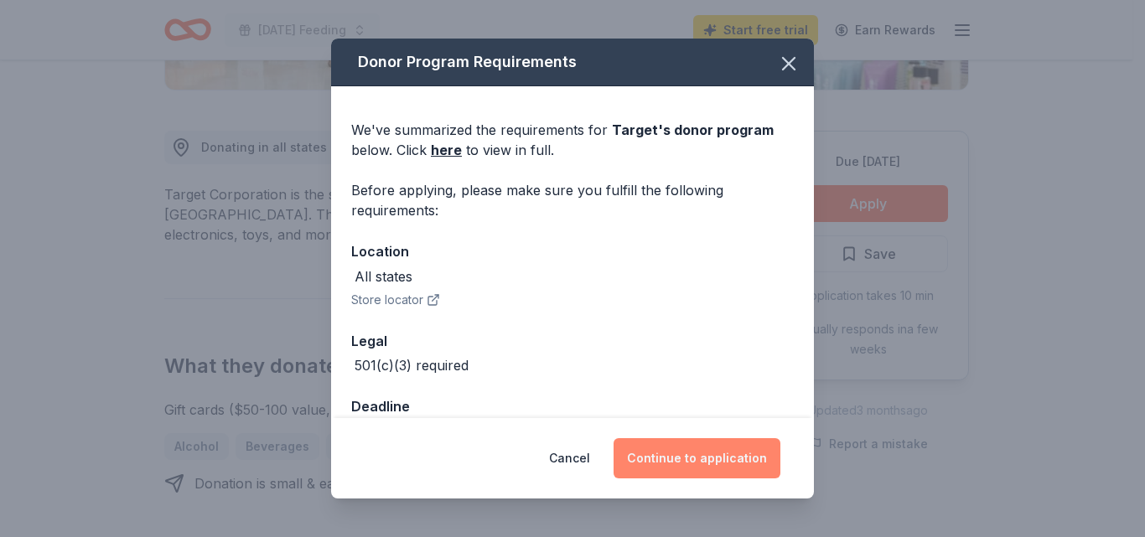
click at [681, 458] on button "Continue to application" at bounding box center [696, 458] width 167 height 40
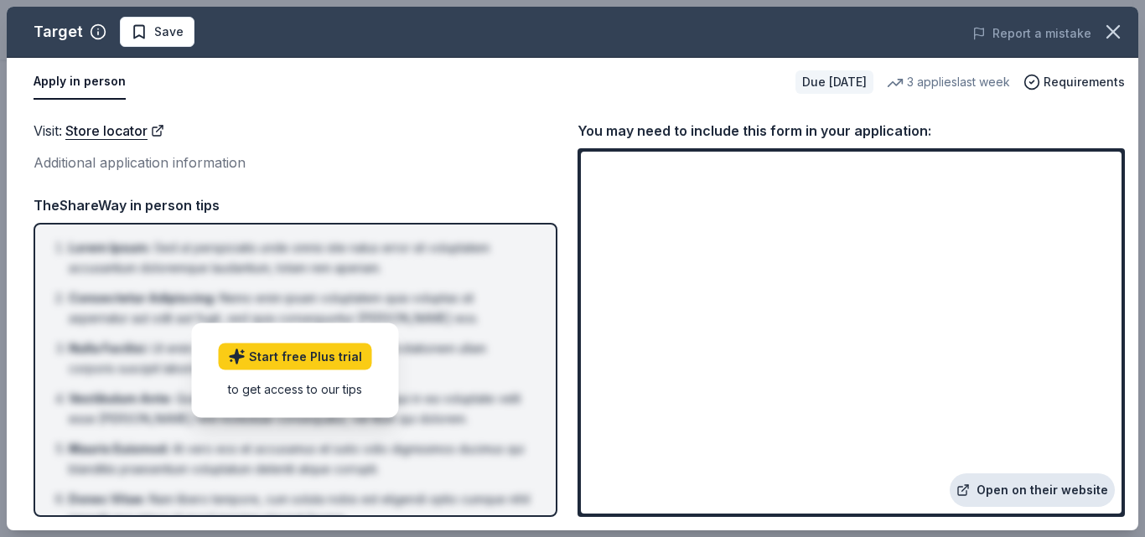
click at [1000, 486] on link "Open on their website" at bounding box center [1031, 490] width 165 height 34
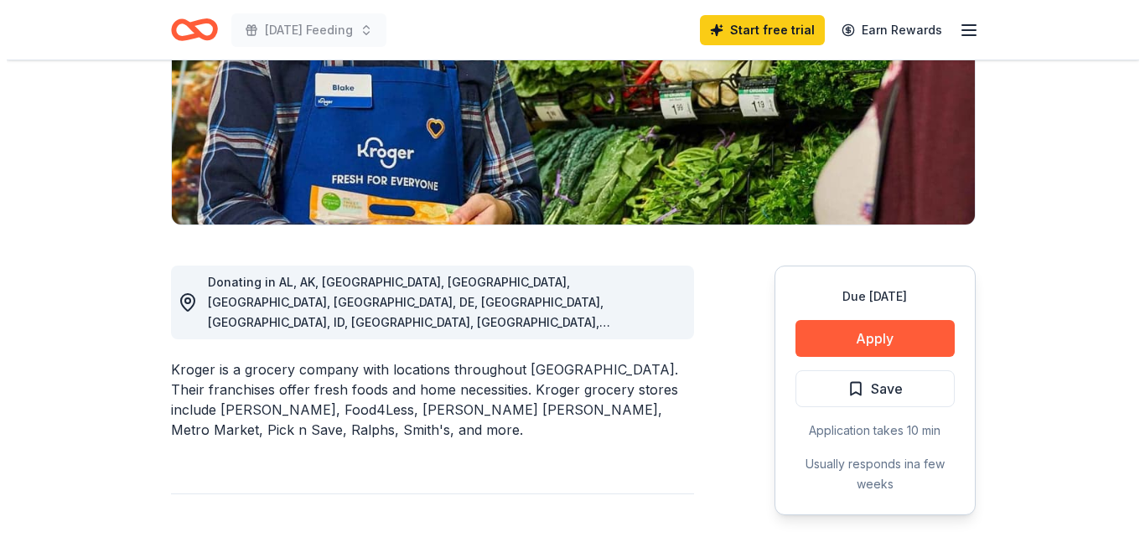
scroll to position [335, 0]
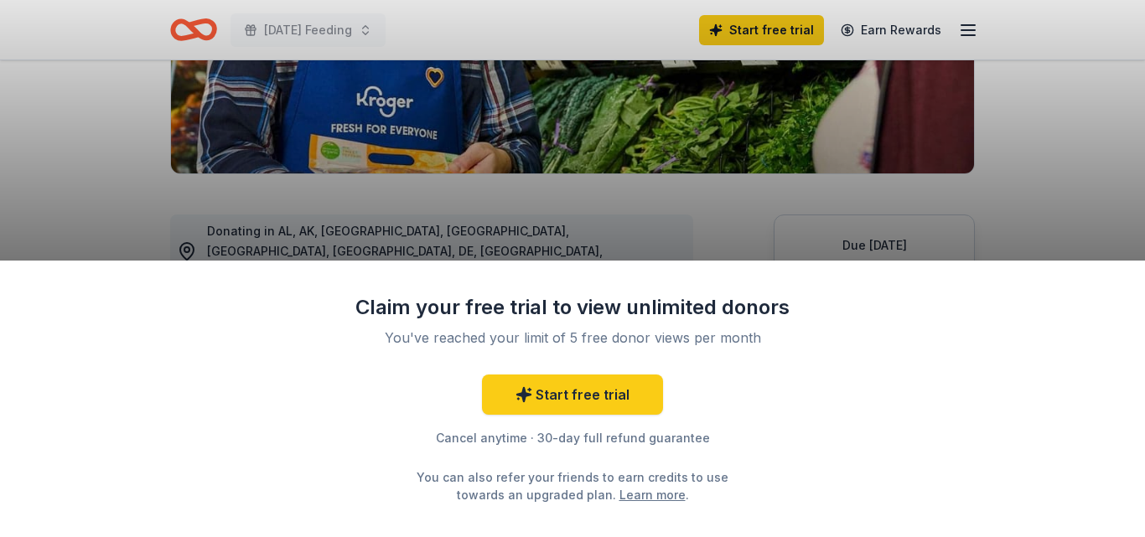
click at [749, 210] on div "Claim your free trial to view unlimited donors You've reached your limit of 5 f…" at bounding box center [572, 268] width 1145 height 537
drag, startPoint x: 750, startPoint y: 165, endPoint x: 737, endPoint y: 178, distance: 17.8
click at [737, 178] on div "Claim your free trial to view unlimited donors You've reached your limit of 5 f…" at bounding box center [572, 268] width 1145 height 537
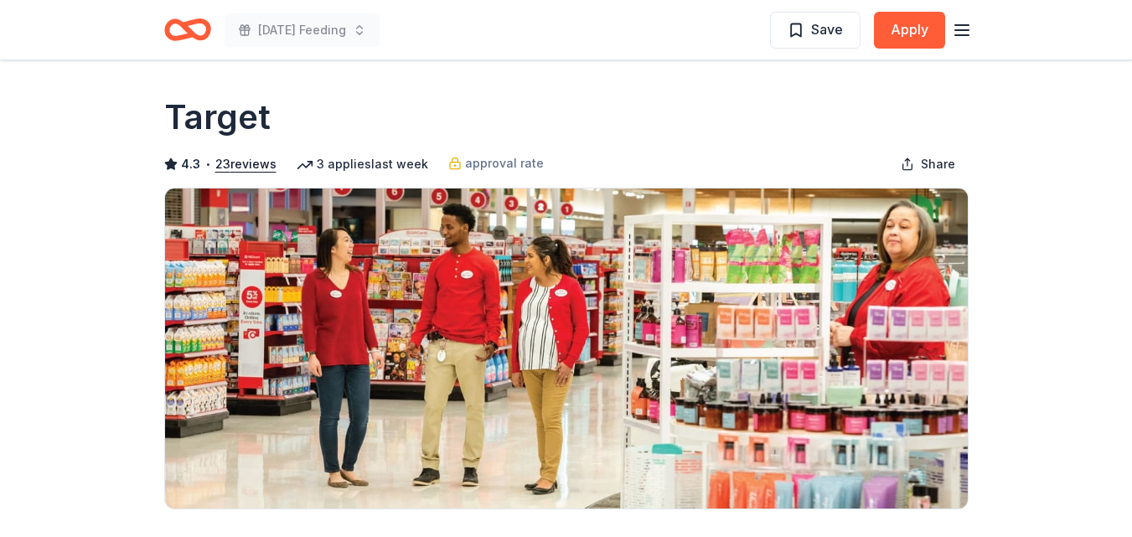
click at [194, 19] on icon "Home" at bounding box center [187, 29] width 47 height 39
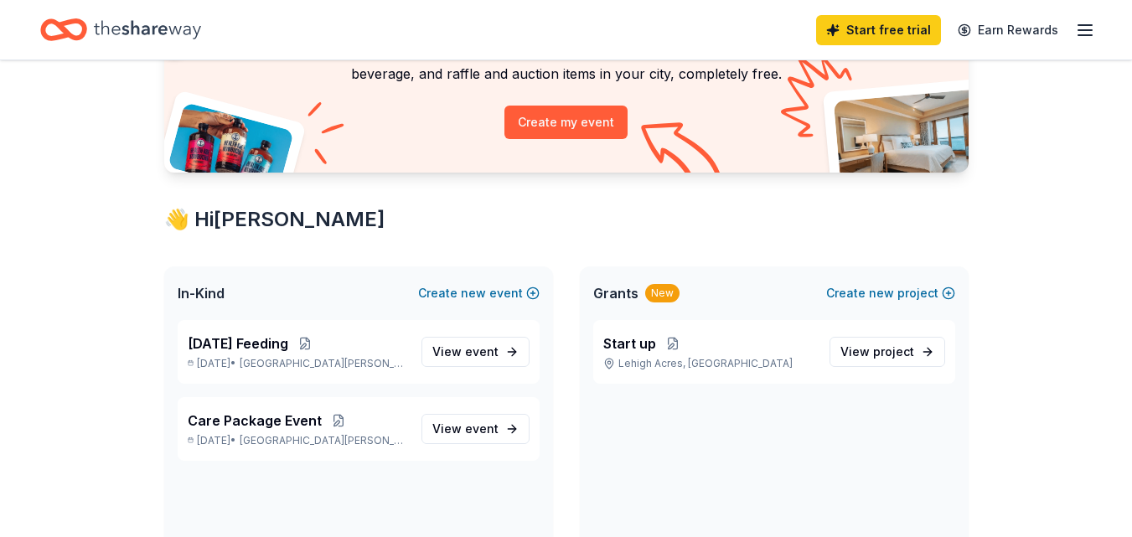
scroll to position [168, 0]
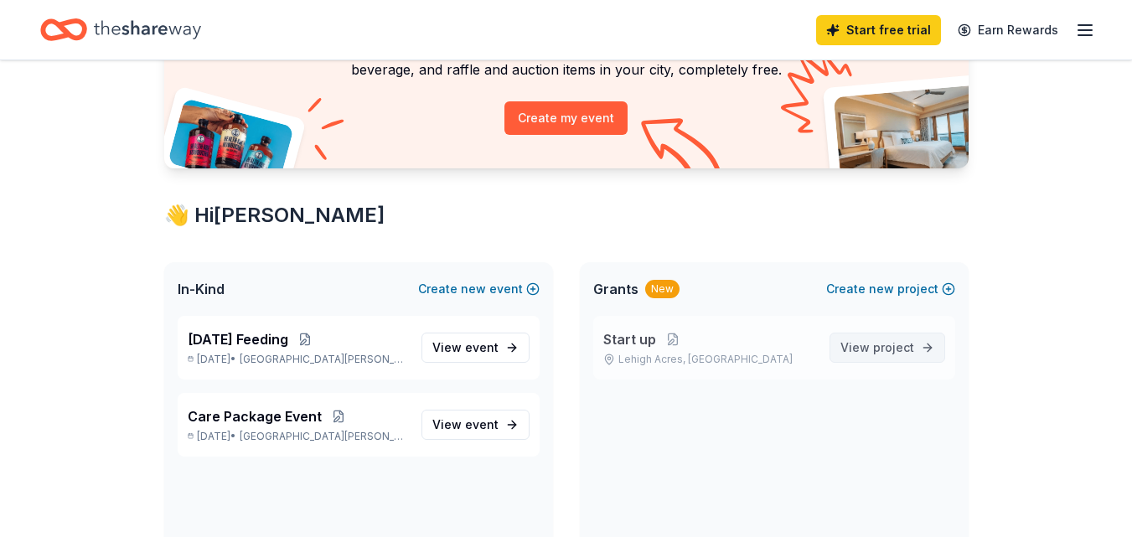
click at [871, 349] on span "View project" at bounding box center [877, 348] width 74 height 20
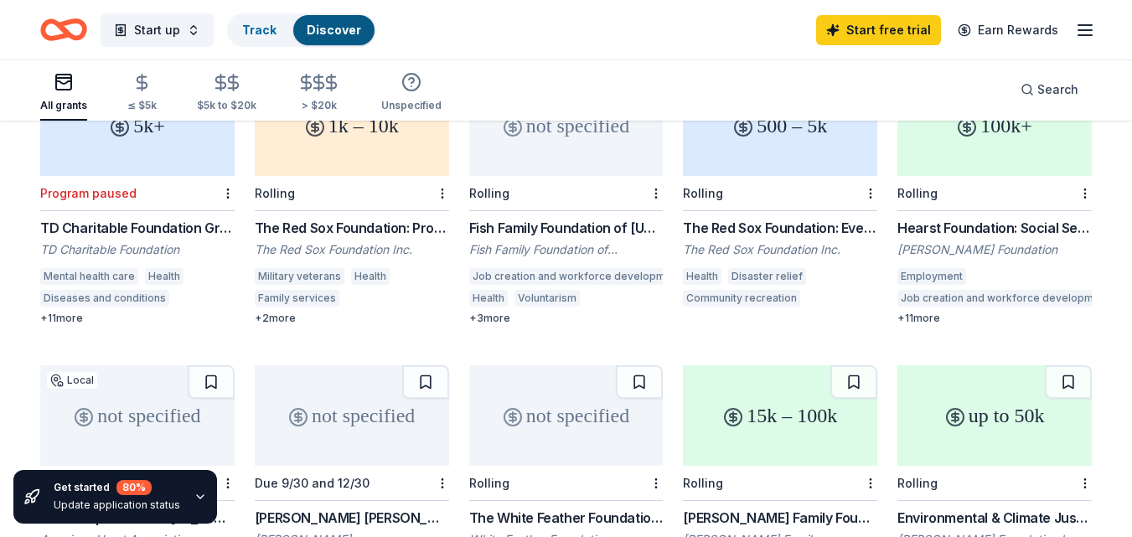
scroll to position [419, 0]
